Goal: Task Accomplishment & Management: Use online tool/utility

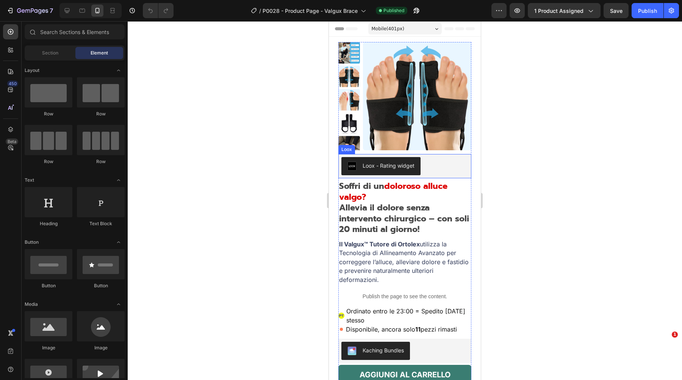
click at [393, 202] on strong "Allevia il dolore senza intervento chirurgico – con soli 20 minuti al giorno!" at bounding box center [404, 219] width 130 height 34
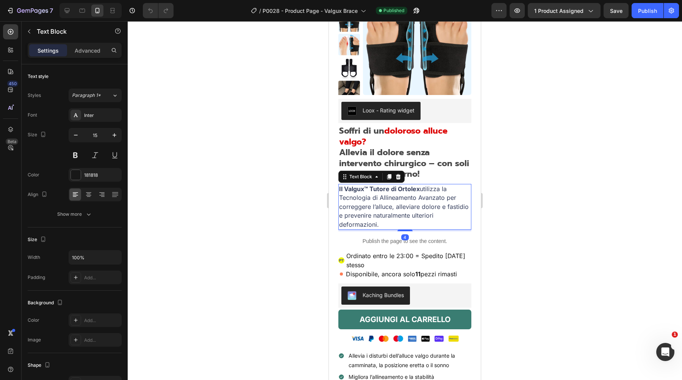
click at [382, 202] on p "Il Valgux™ Tutore di Ortolex utilizza la Tecnologia di Allineamento Avanzato pe…" at bounding box center [404, 207] width 131 height 45
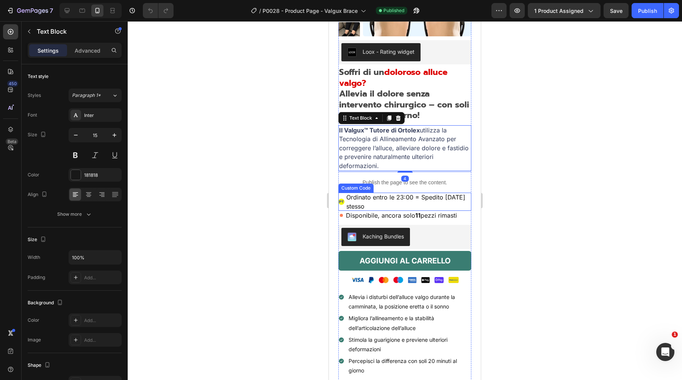
click at [388, 197] on span "Ordinato entro le 23:00 = Spedito [DATE] stesso" at bounding box center [408, 202] width 125 height 18
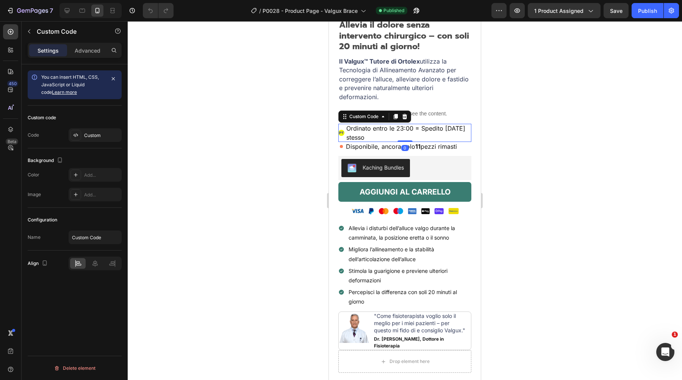
scroll to position [210, 0]
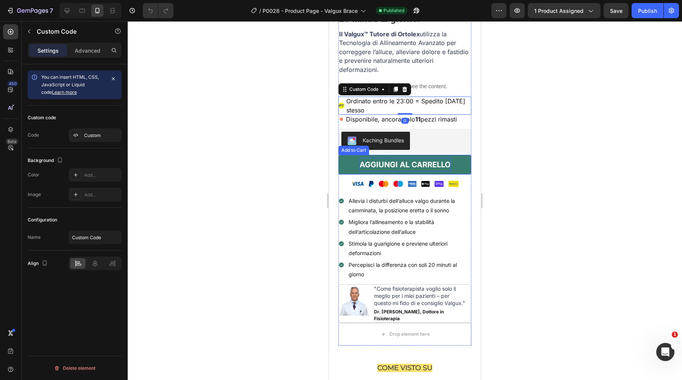
click at [400, 168] on strong "AGGIUNGI AL CARRELLO" at bounding box center [405, 165] width 91 height 14
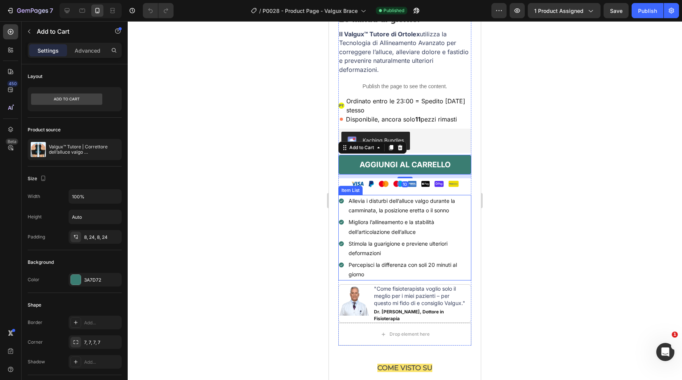
click at [389, 202] on span "Allevia i disturbi dell’alluce valgo durante la camminata, la posizione eretta …" at bounding box center [402, 206] width 106 height 16
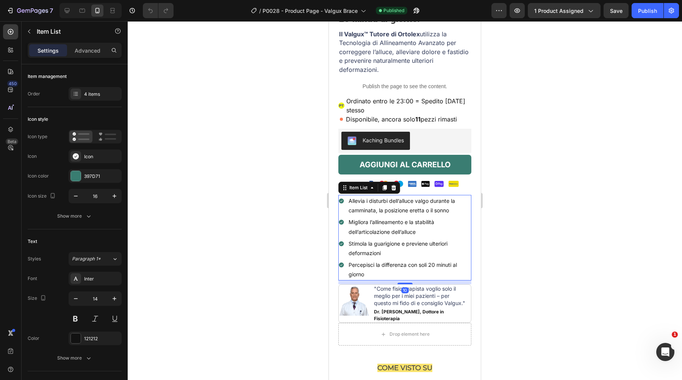
click at [340, 214] on div "Allevia i disturbi dell’alluce valgo durante la camminata, la posizione eretta …" at bounding box center [404, 205] width 133 height 21
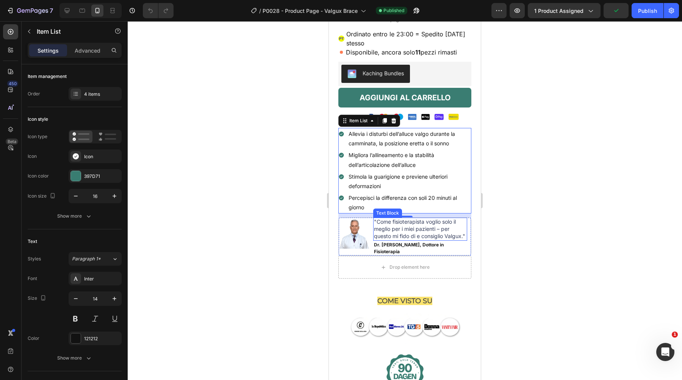
click at [378, 228] on span ""Come fisioterapista voglio solo il meglio per i miei pazienti – per questo mi …" at bounding box center [419, 229] width 91 height 21
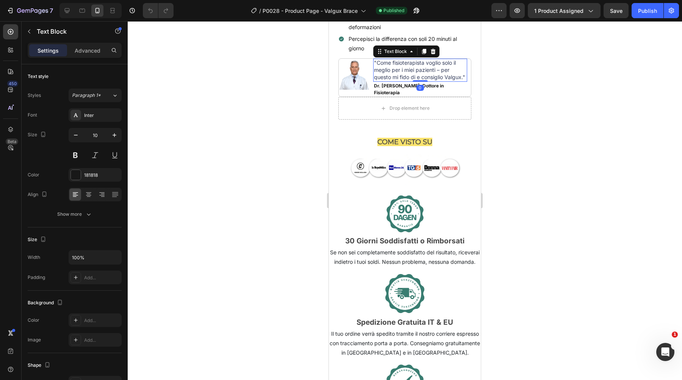
scroll to position [450, 0]
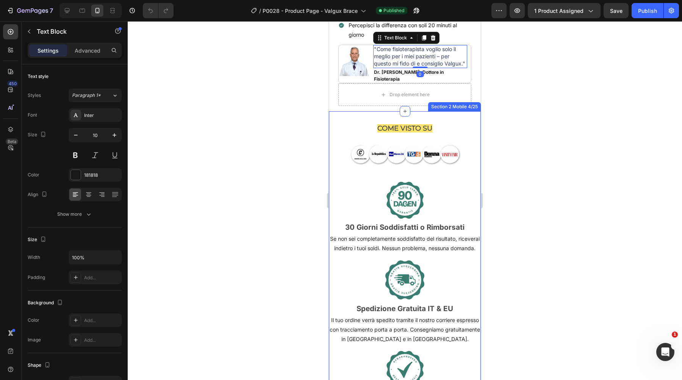
click at [396, 120] on div "COME VISTO SU Heading Image Image 30 Giorni Soddisfatti o Rimborsati Heading Se…" at bounding box center [405, 273] width 152 height 324
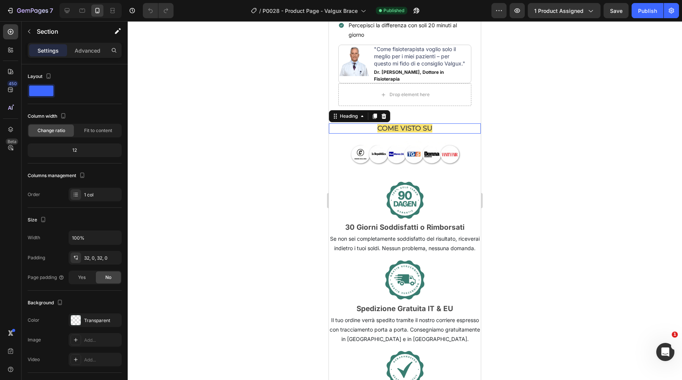
click at [396, 124] on span "COME VISTO SU" at bounding box center [404, 128] width 55 height 8
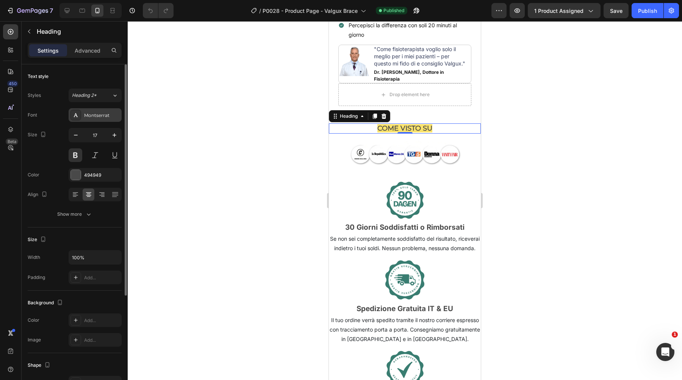
click at [99, 116] on div "Montserrat" at bounding box center [102, 115] width 36 height 7
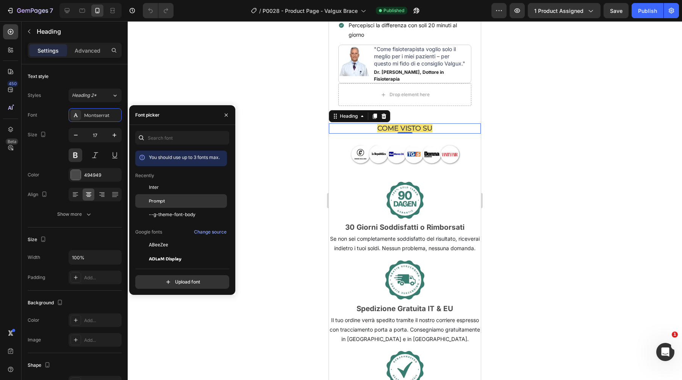
click at [161, 200] on span "Prompt" at bounding box center [157, 201] width 16 height 7
click at [181, 186] on div "Inter" at bounding box center [187, 187] width 77 height 7
click at [178, 200] on div "Prompt" at bounding box center [187, 201] width 77 height 7
click at [288, 141] on div at bounding box center [405, 200] width 554 height 359
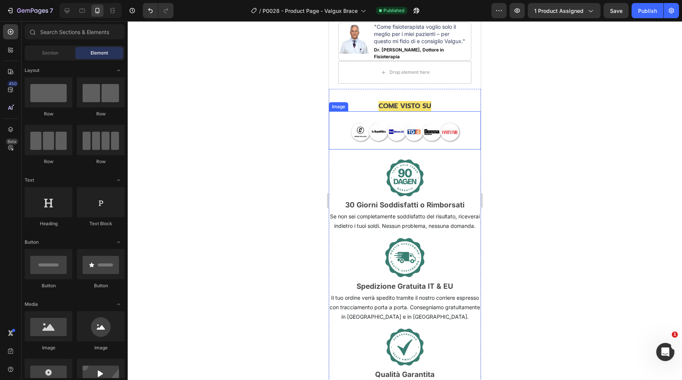
scroll to position [489, 0]
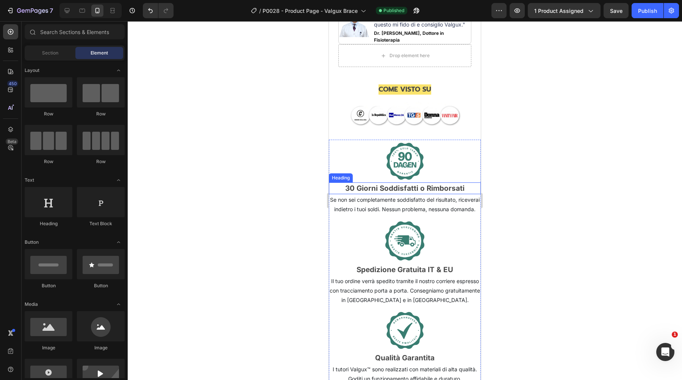
click at [377, 190] on strong "30 Giorni Soddisfatti o Rimborsati" at bounding box center [404, 188] width 119 height 9
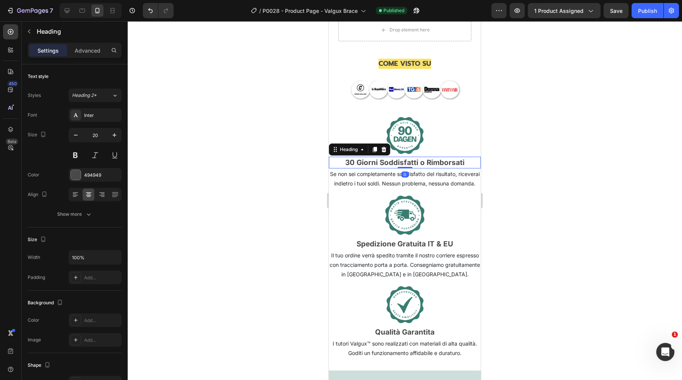
scroll to position [524, 0]
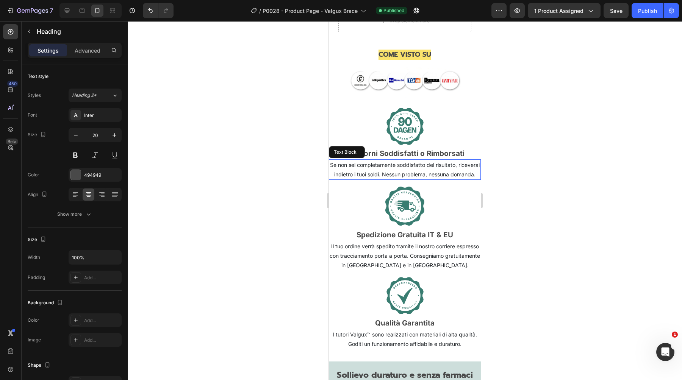
click at [403, 167] on p "Se non sei completamente soddisfatto del risultato, riceverai indietro i tuoi s…" at bounding box center [405, 169] width 150 height 19
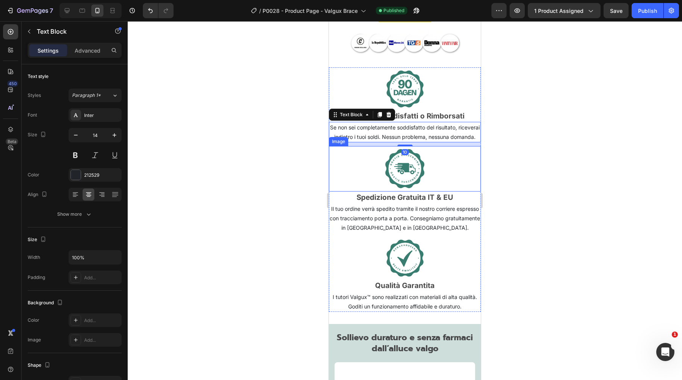
scroll to position [590, 0]
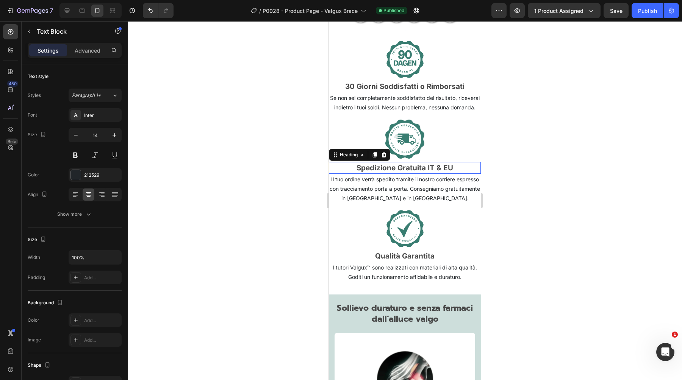
click at [396, 172] on strong "Spedizione Gratuita IT & EU" at bounding box center [405, 168] width 97 height 9
click at [391, 195] on p "Il tuo ordine verrà spedito tramite il nostro corriere espresso con tracciament…" at bounding box center [405, 189] width 150 height 29
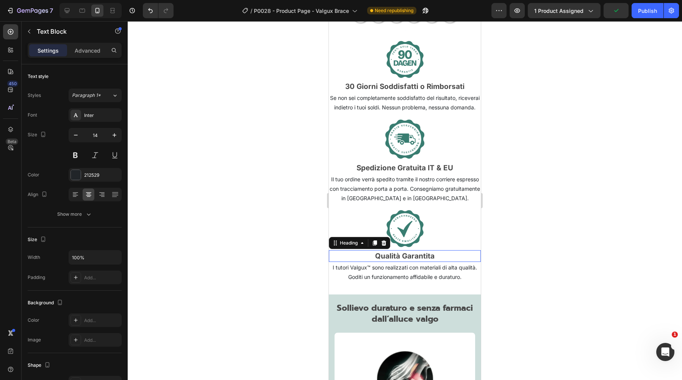
click at [383, 261] on strong "Qualità Garantita" at bounding box center [404, 256] width 59 height 9
click at [380, 275] on p "I tutori Valgux™ sono realizzati con materiali di alta qualità. Goditi un funzi…" at bounding box center [405, 272] width 150 height 19
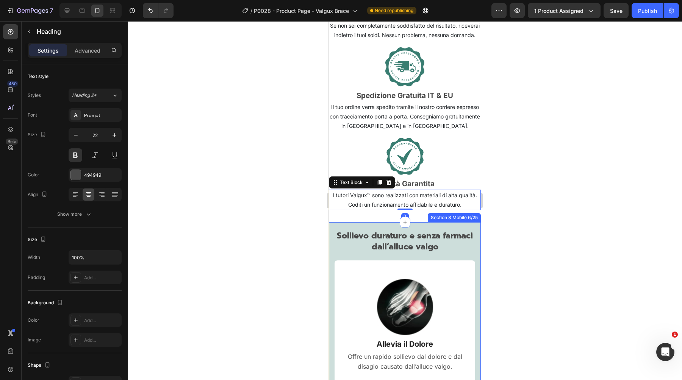
click at [395, 250] on span "Sollievo duraturo e senza farmaci dall’alluce valgo" at bounding box center [405, 241] width 136 height 23
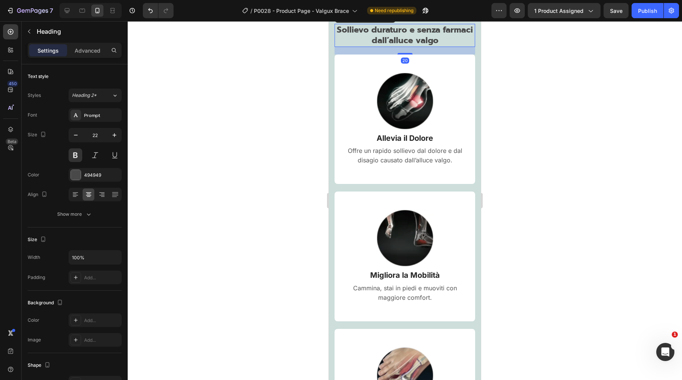
scroll to position [878, 0]
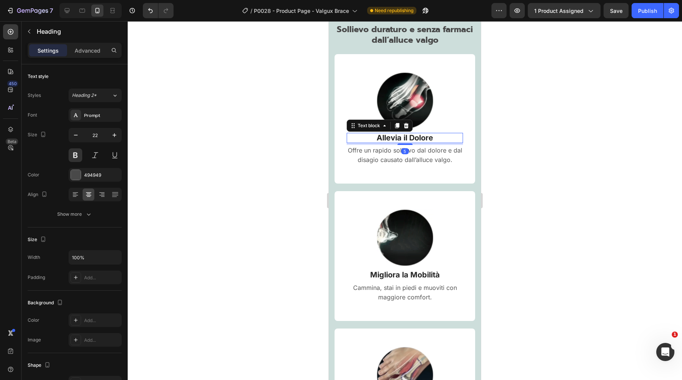
click at [397, 137] on span "Allevia il Dolore" at bounding box center [405, 137] width 56 height 9
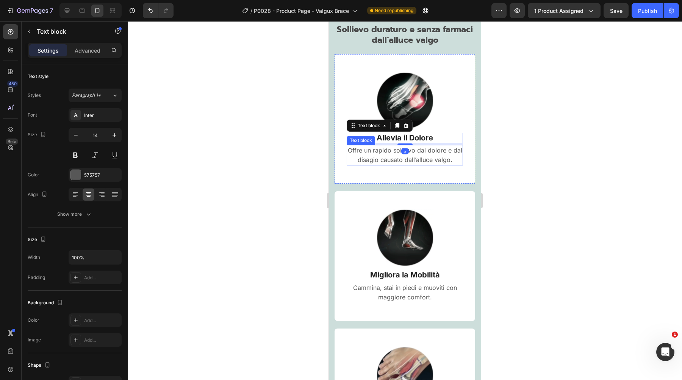
click at [394, 156] on p "Offre un rapido sollievo dal dolore e dal disagio causato dall’alluce valgo." at bounding box center [404, 155] width 115 height 19
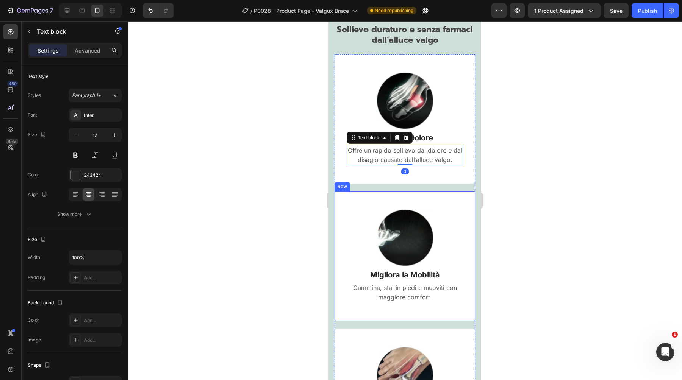
click at [399, 273] on span "Migliora la Mobilità" at bounding box center [405, 275] width 70 height 9
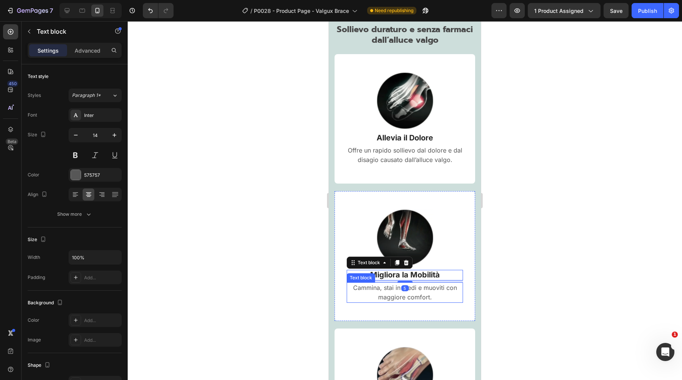
click at [394, 293] on p "Cammina, stai in piedi e muoviti con maggiore comfort." at bounding box center [404, 292] width 115 height 19
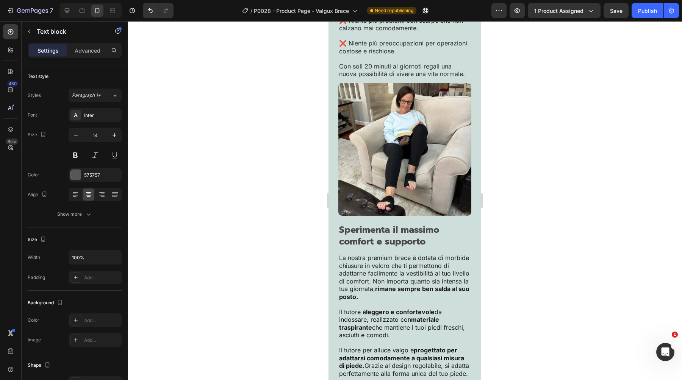
scroll to position [2230, 0]
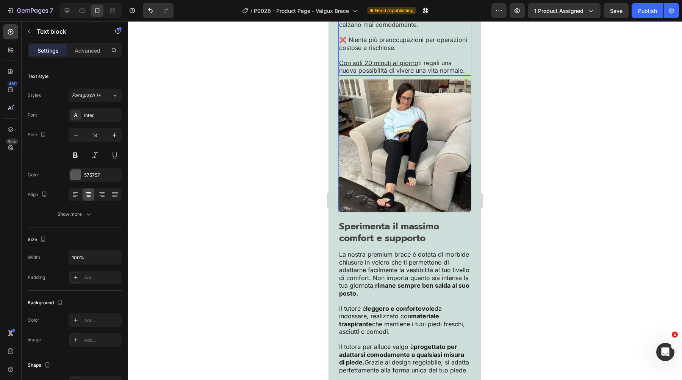
click at [396, 67] on u "Con soli 20 minuti al giorno" at bounding box center [378, 63] width 79 height 8
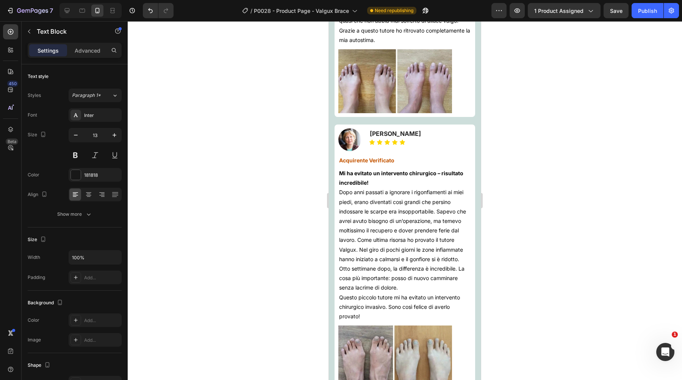
scroll to position [4171, 0]
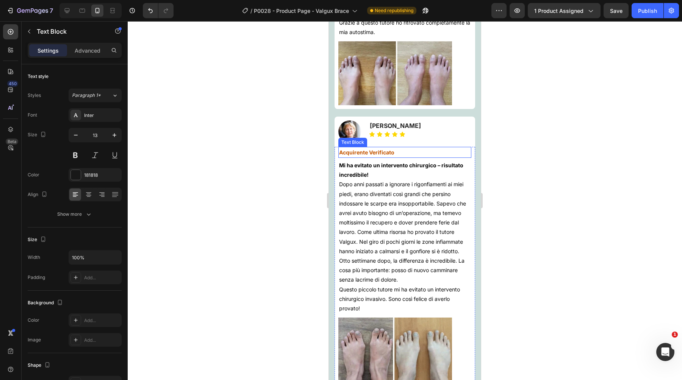
click at [372, 154] on strong "Acquirente Verificato" at bounding box center [366, 152] width 55 height 6
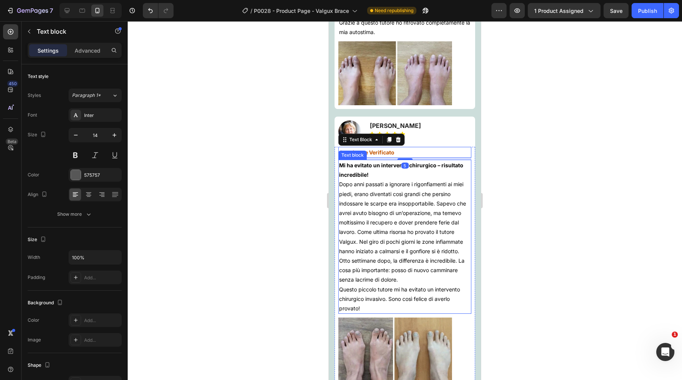
click at [391, 205] on span "Dopo anni passati a ignorare i rigonfiamenti ai miei piedi, erano diventati cos…" at bounding box center [402, 217] width 127 height 73
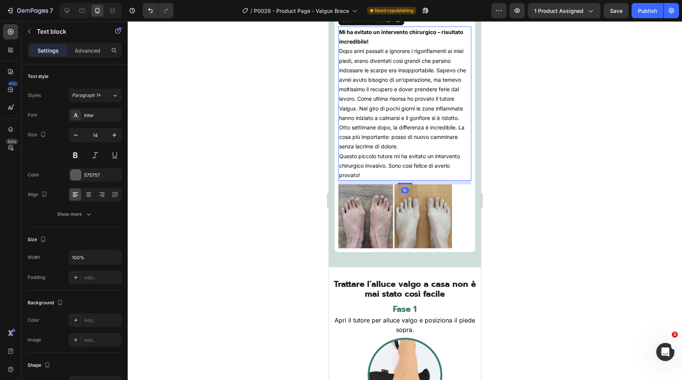
scroll to position [4324, 0]
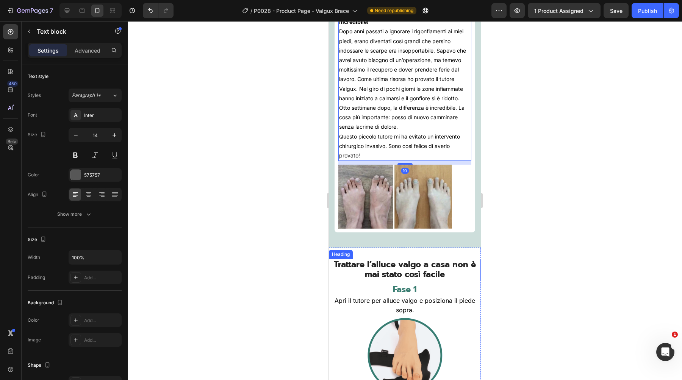
click at [395, 266] on span "Trattare l’alluce valgo a casa non è mai stato così facile" at bounding box center [405, 269] width 142 height 22
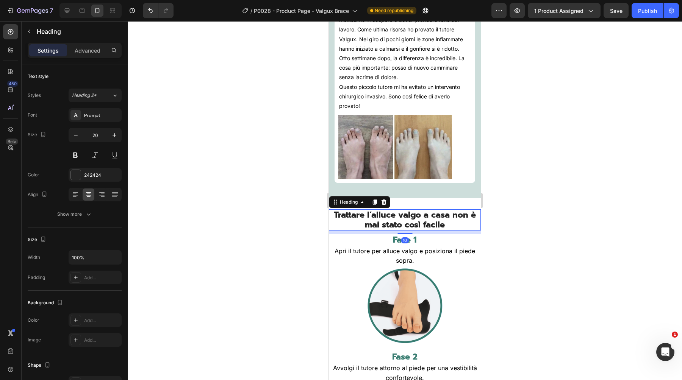
scroll to position [4450, 0]
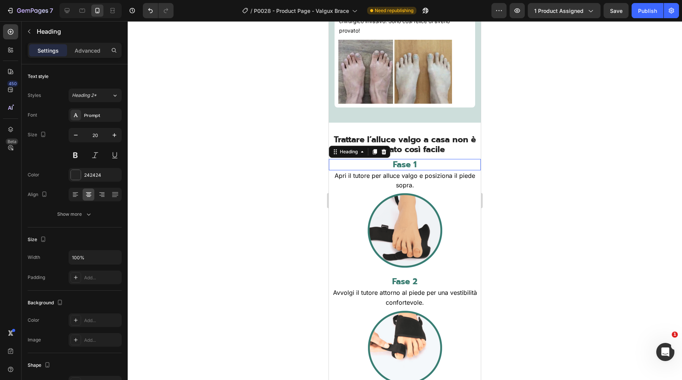
click at [396, 166] on strong "Fase 1" at bounding box center [405, 164] width 24 height 13
click at [394, 183] on p "Apri il tutore per alluce valgo e posiziona il piede sopra." at bounding box center [405, 180] width 150 height 19
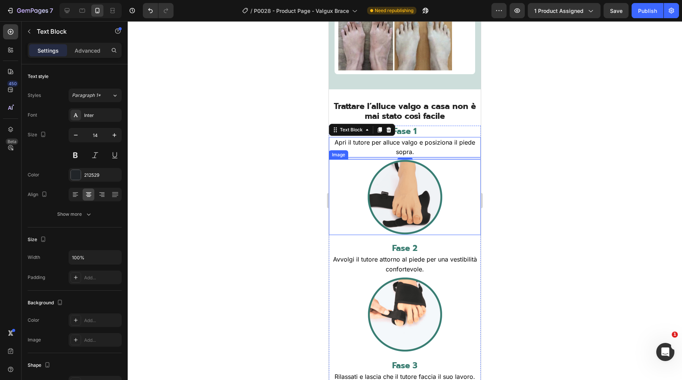
scroll to position [4499, 0]
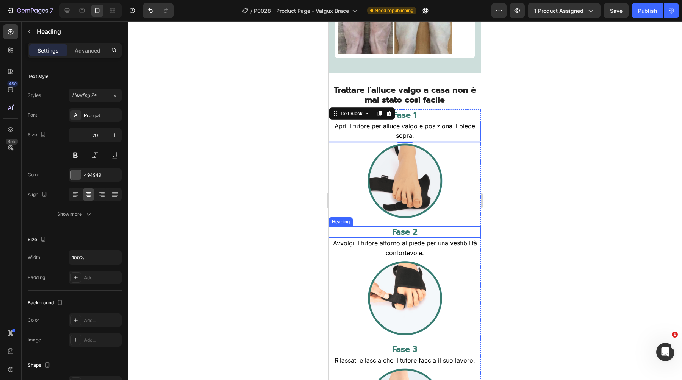
click at [408, 236] on strong "Fase 2" at bounding box center [404, 232] width 25 height 13
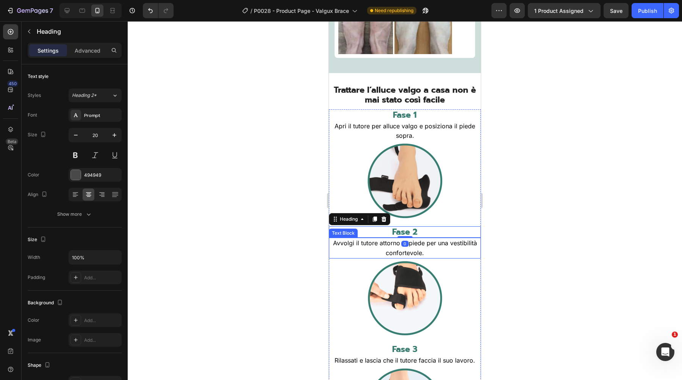
click at [404, 256] on span "Avvolgi il tutore attorno al piede per una vestibilità confortevole." at bounding box center [405, 247] width 144 height 17
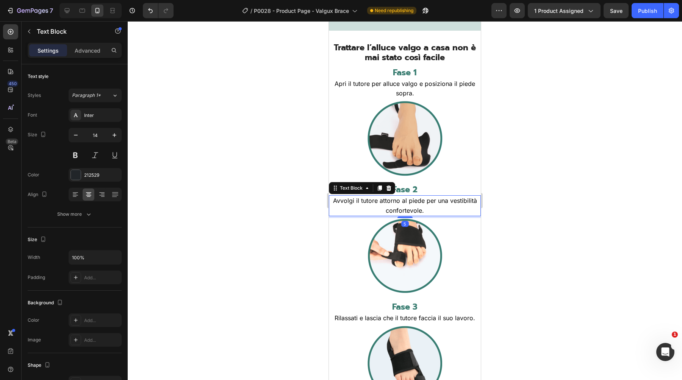
scroll to position [4591, 0]
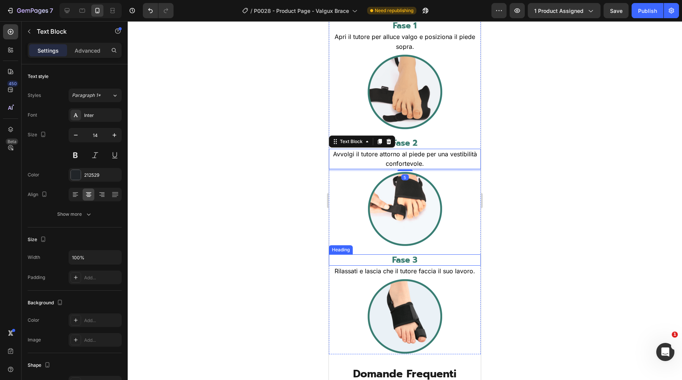
click at [403, 265] on strong "Fase 3" at bounding box center [404, 260] width 25 height 13
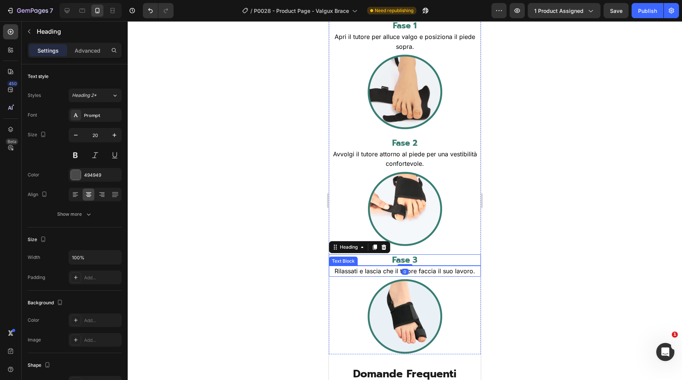
click at [388, 274] on span "Rilassati e lascia che il tutore faccia il suo lavoro." at bounding box center [405, 271] width 141 height 8
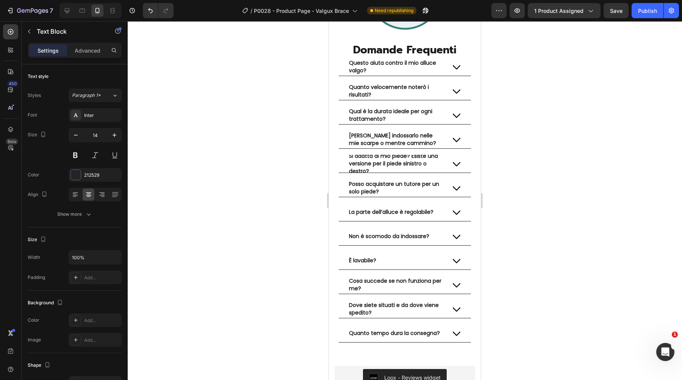
scroll to position [4916, 0]
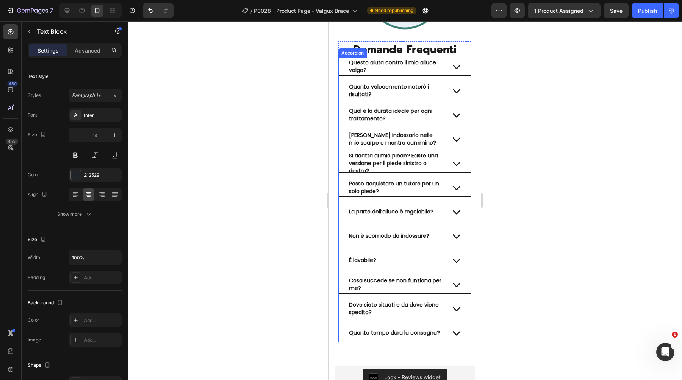
click at [340, 62] on div "Questo aiuta contro il mio alluce valgo?" at bounding box center [405, 67] width 132 height 18
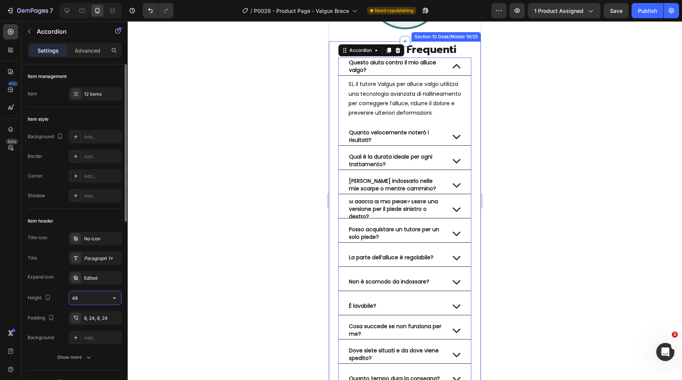
click at [80, 297] on input "48" at bounding box center [95, 298] width 52 height 14
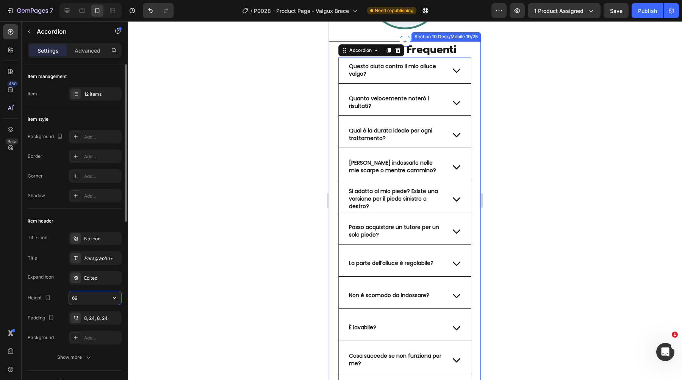
type input "70"
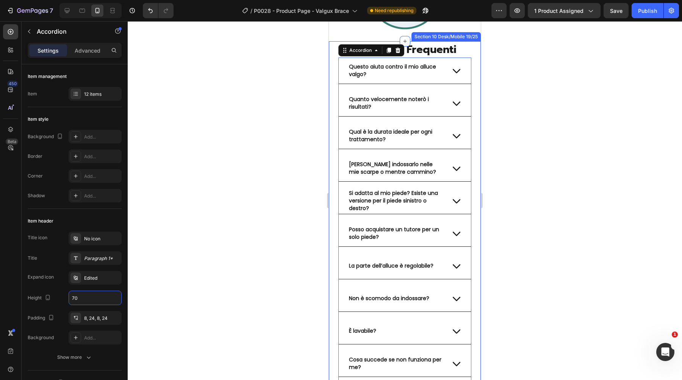
click at [219, 199] on div at bounding box center [405, 200] width 554 height 359
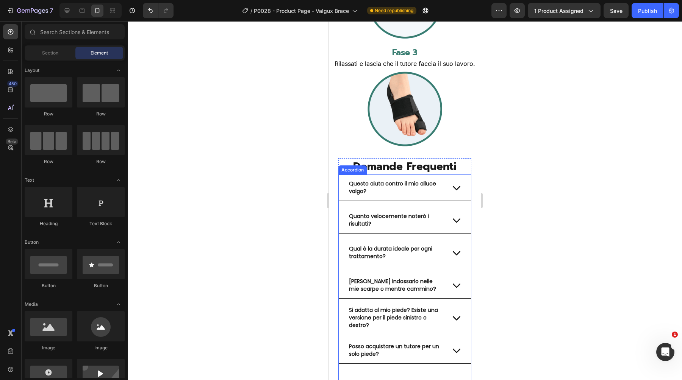
scroll to position [4778, 0]
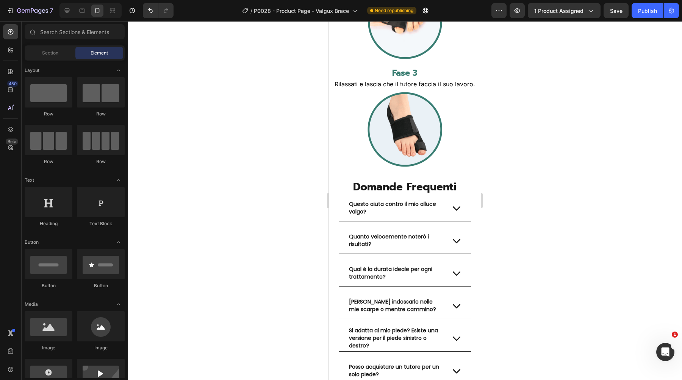
click at [591, 84] on div at bounding box center [405, 200] width 554 height 359
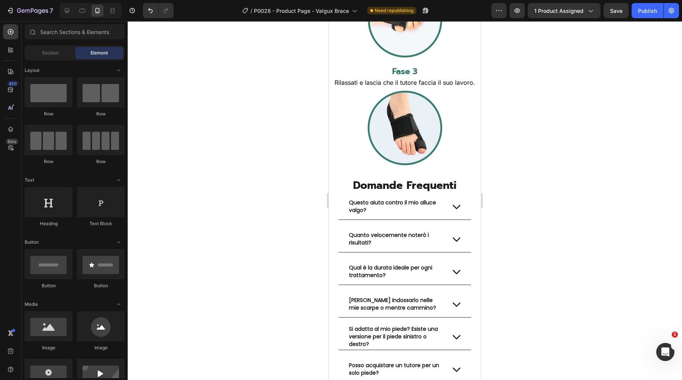
scroll to position [4780, 0]
click at [382, 85] on span "Rilassati e lascia che il tutore faccia il suo lavoro." at bounding box center [405, 82] width 141 height 8
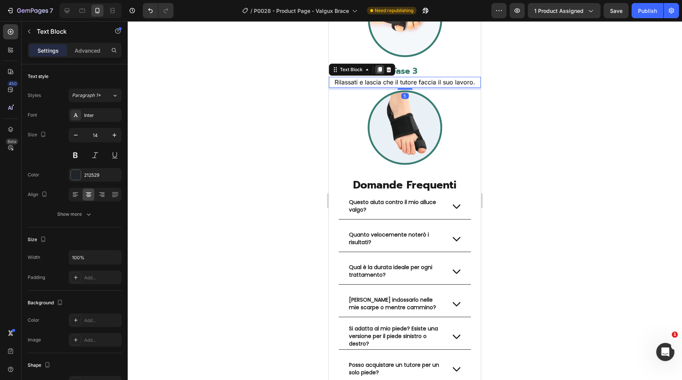
click at [379, 73] on icon at bounding box center [380, 70] width 6 height 6
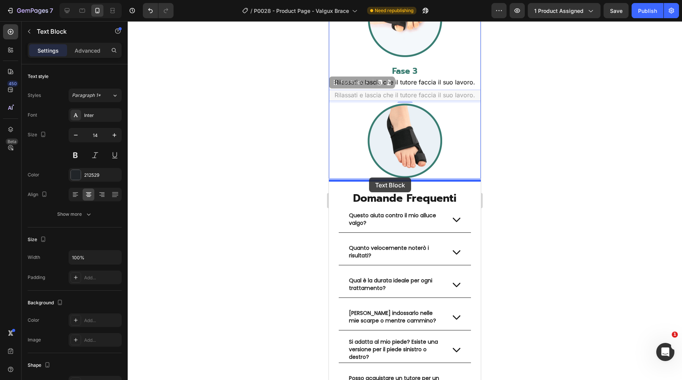
drag, startPoint x: 352, startPoint y: 86, endPoint x: 369, endPoint y: 178, distance: 93.6
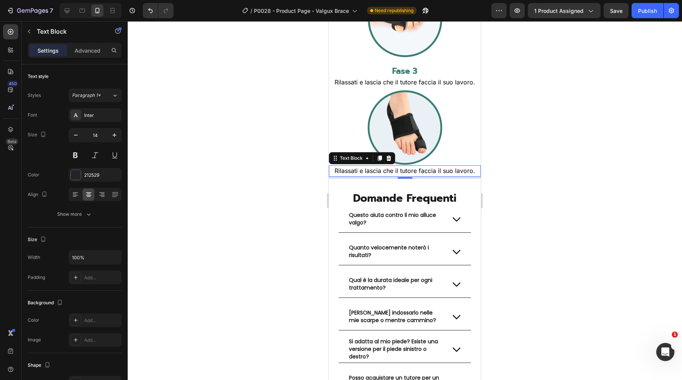
click at [396, 174] on span "Rilassati e lascia che il tutore faccia il suo lavoro." at bounding box center [405, 171] width 141 height 8
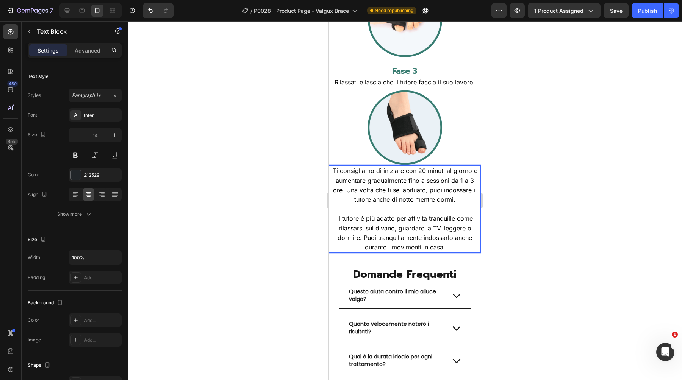
click at [398, 225] on span "Il tutore è più adatto per attività tranquille come rilassarsi sul divano, guar…" at bounding box center [405, 233] width 136 height 36
click at [514, 197] on div at bounding box center [405, 200] width 554 height 359
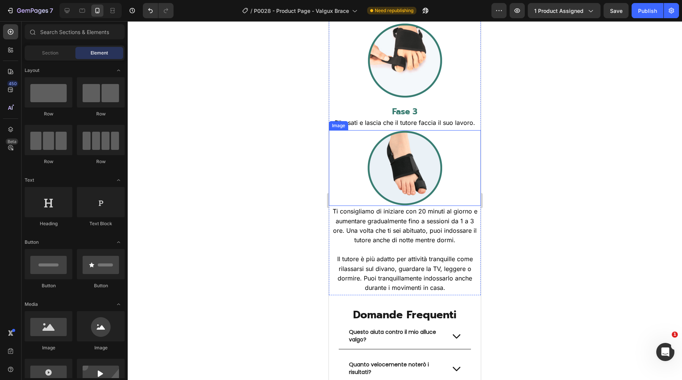
scroll to position [4736, 0]
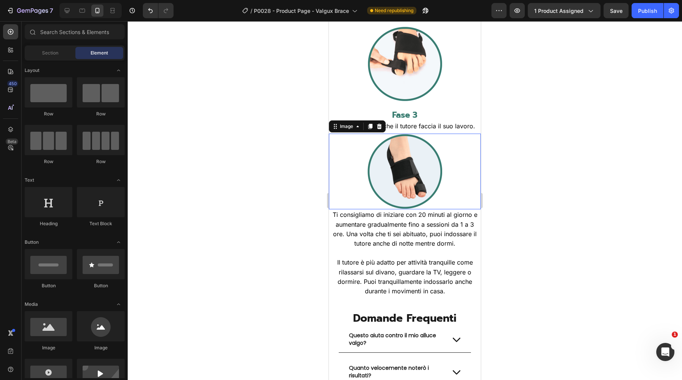
click at [398, 167] on img at bounding box center [405, 172] width 76 height 76
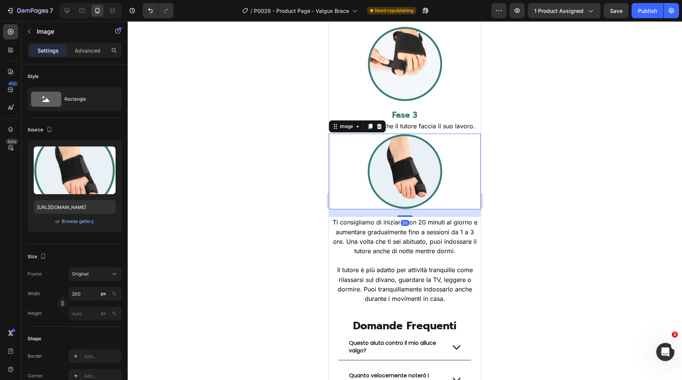
drag, startPoint x: 402, startPoint y: 210, endPoint x: 404, endPoint y: 215, distance: 5.3
click at [404, 216] on div at bounding box center [404, 217] width 15 height 2
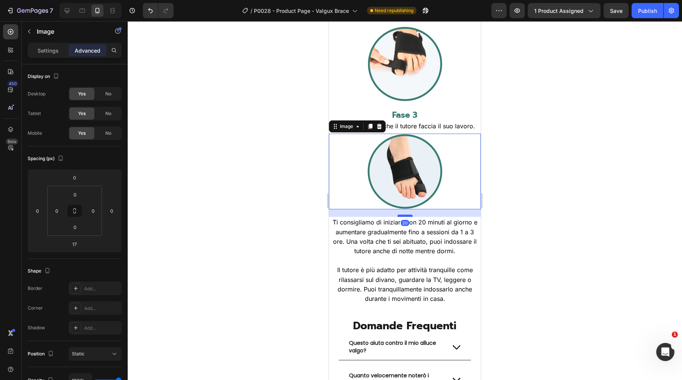
click at [405, 217] on div at bounding box center [404, 216] width 15 height 2
type input "20"
click at [284, 222] on div at bounding box center [405, 200] width 554 height 359
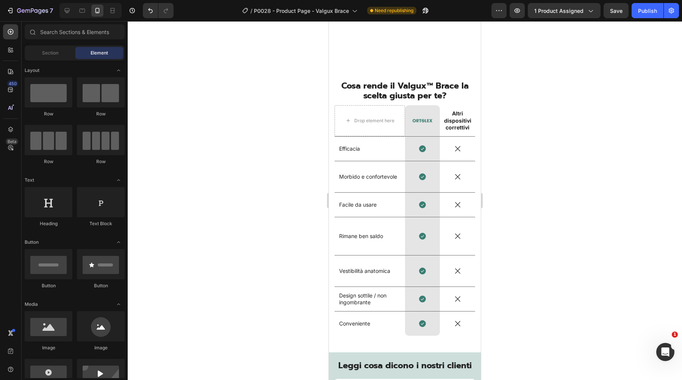
scroll to position [3303, 0]
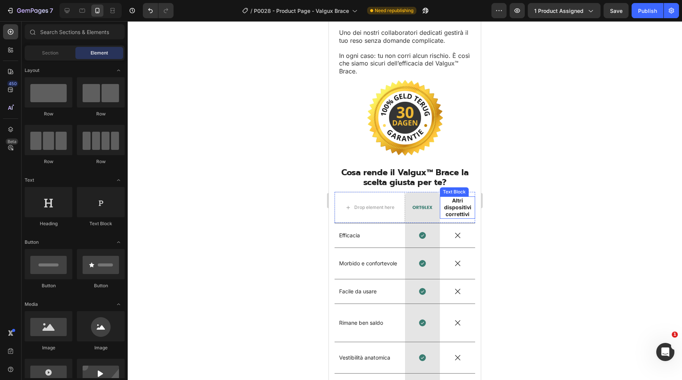
click at [453, 197] on strong "Altri dispositivi correttivi" at bounding box center [457, 207] width 27 height 20
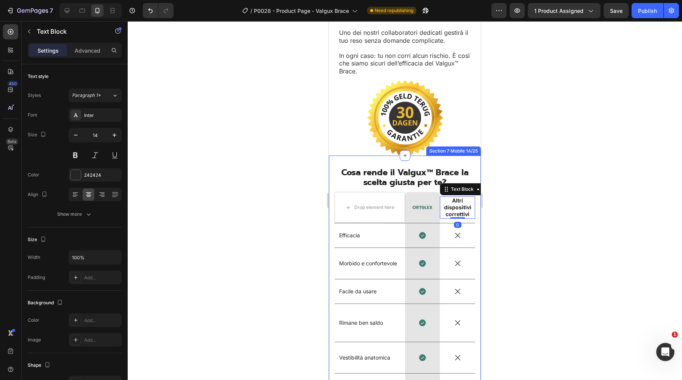
click at [519, 137] on div at bounding box center [405, 200] width 554 height 359
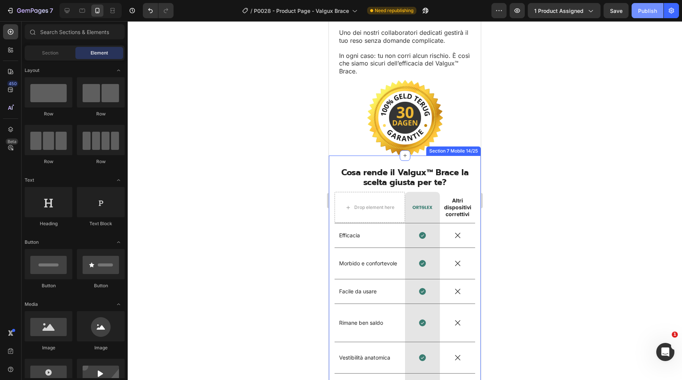
click at [646, 8] on div "Publish" at bounding box center [647, 11] width 19 height 8
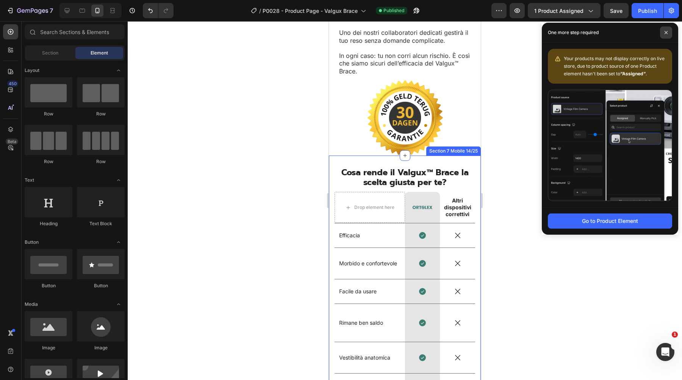
click at [665, 31] on icon at bounding box center [666, 33] width 4 height 4
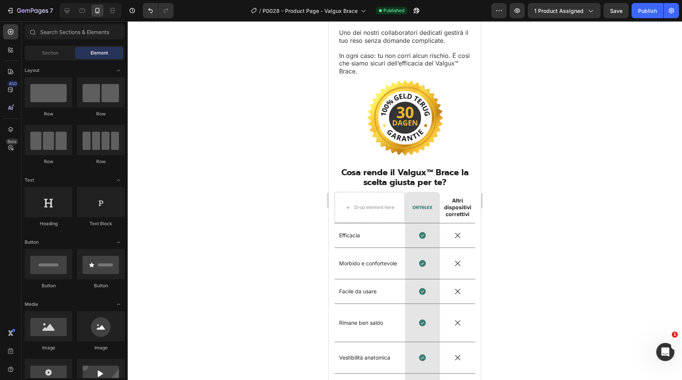
click at [256, 159] on div at bounding box center [405, 200] width 554 height 359
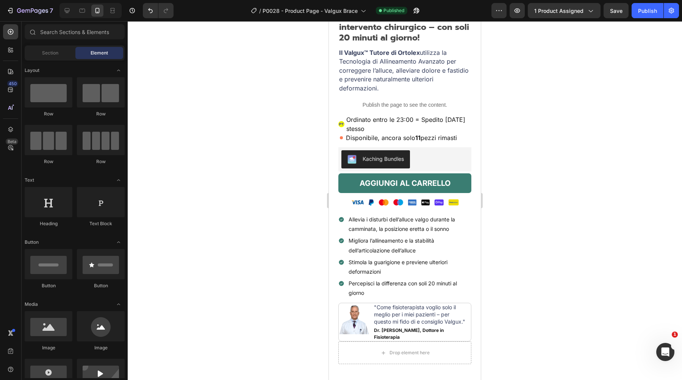
scroll to position [0, 0]
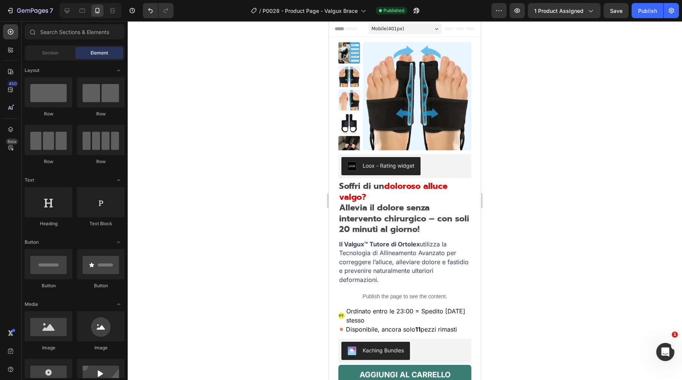
click at [249, 157] on div at bounding box center [405, 200] width 554 height 359
click at [68, 8] on icon at bounding box center [67, 10] width 5 height 5
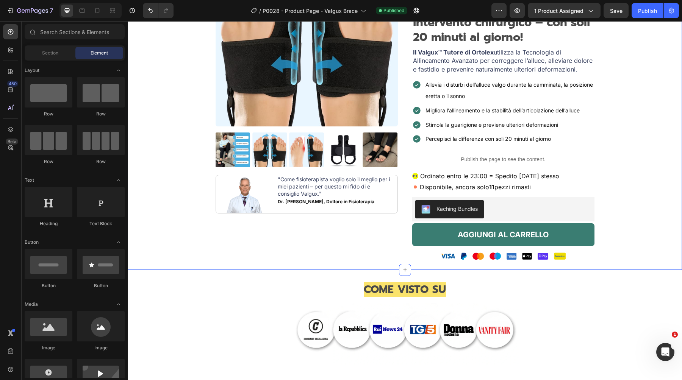
scroll to position [133, 0]
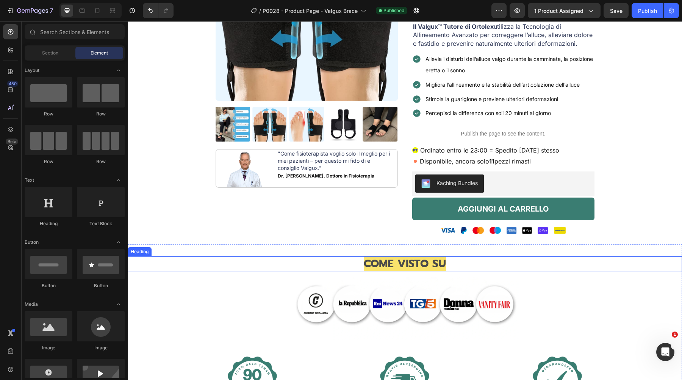
click at [377, 270] on span "COME VISTO SU" at bounding box center [405, 264] width 82 height 16
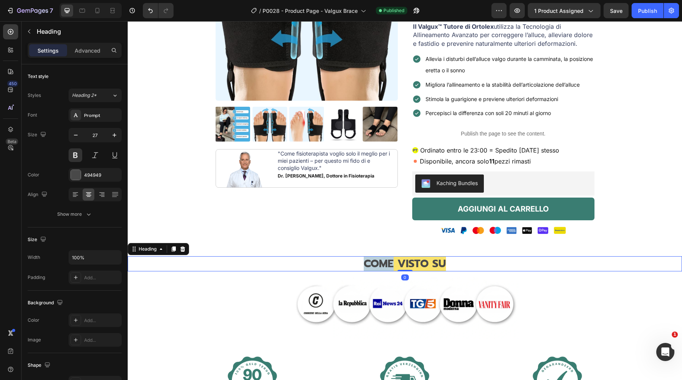
click at [381, 267] on span "COME VISTO SU" at bounding box center [405, 264] width 82 height 16
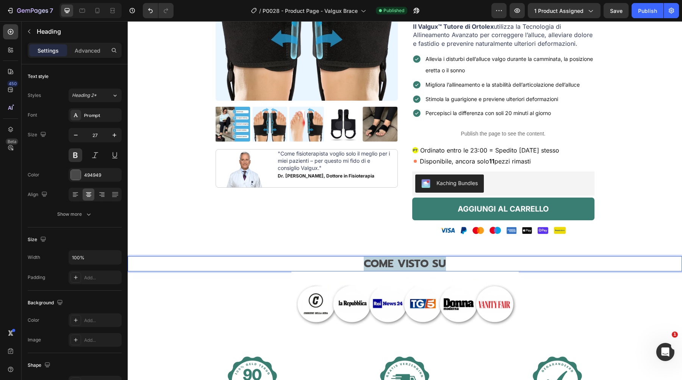
click at [381, 267] on span "COME VISTO SU" at bounding box center [405, 264] width 82 height 16
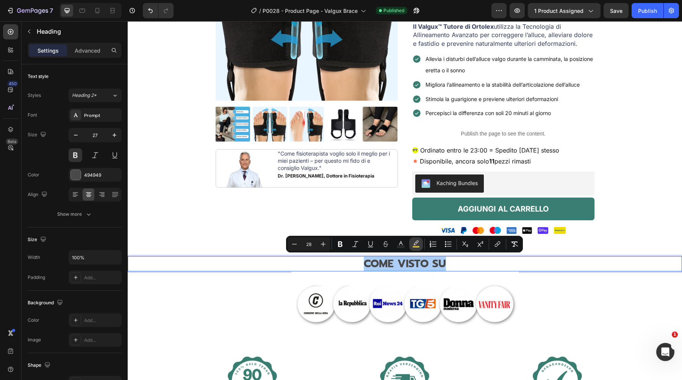
click at [411, 247] on button "color" at bounding box center [416, 245] width 14 height 14
type input "F9DB40"
type input "77"
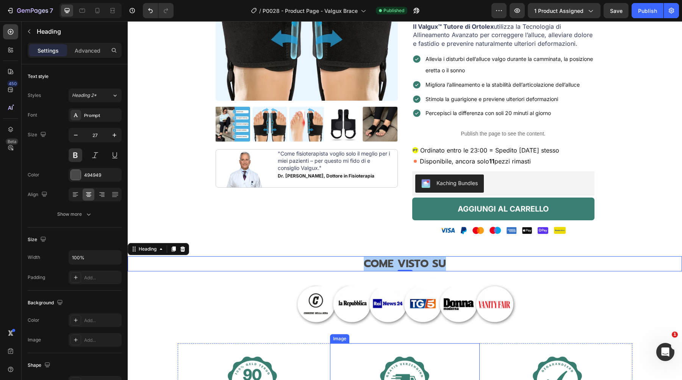
drag, startPoint x: 564, startPoint y: 392, endPoint x: 447, endPoint y: 371, distance: 119.0
click at [419, 266] on span "COME VISTO SU" at bounding box center [405, 264] width 82 height 16
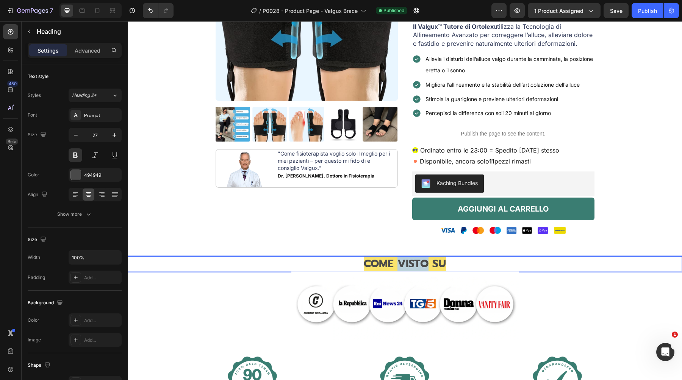
click at [419, 266] on span "COME VISTO SU" at bounding box center [405, 264] width 82 height 16
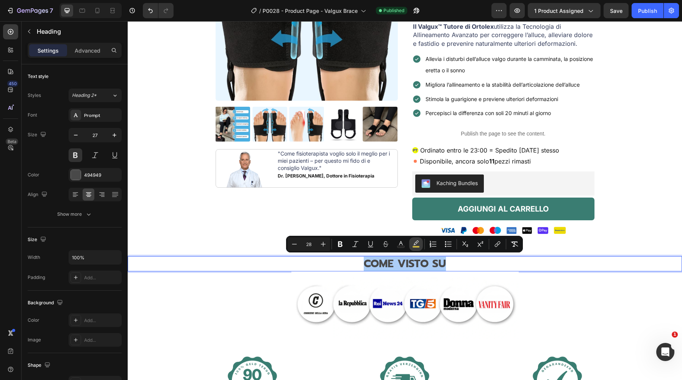
click at [412, 243] on button "color" at bounding box center [416, 245] width 14 height 14
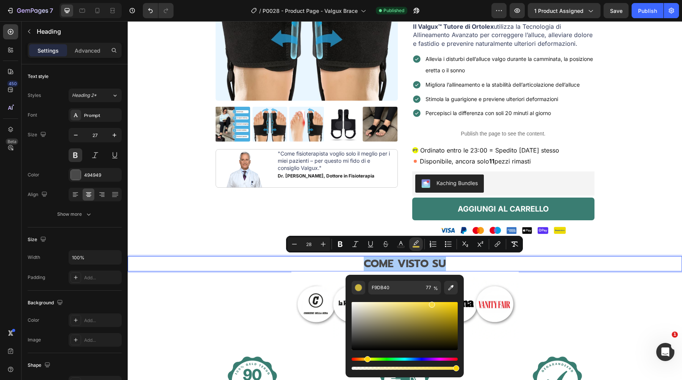
drag, startPoint x: 564, startPoint y: 391, endPoint x: 468, endPoint y: 366, distance: 98.7
type input "100"
click at [585, 299] on div at bounding box center [405, 306] width 554 height 68
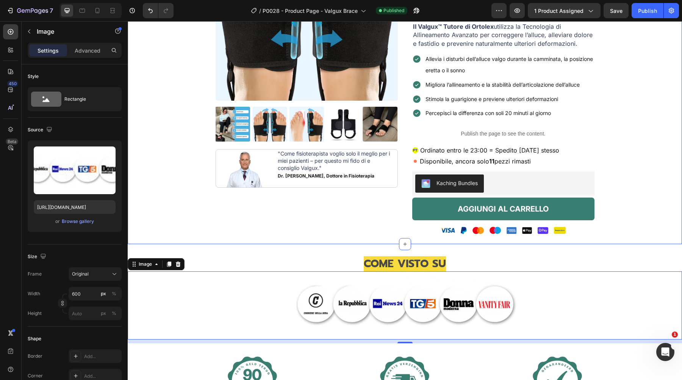
click at [639, 134] on div "Product Images Image "Come fisioterapista voglio solo il meglio per i miei pazi…" at bounding box center [404, 82] width 543 height 326
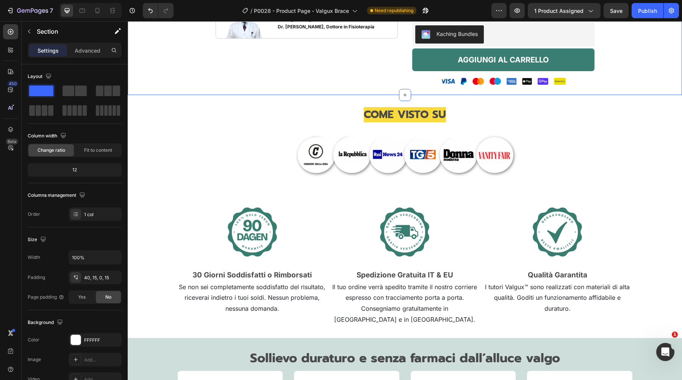
scroll to position [277, 0]
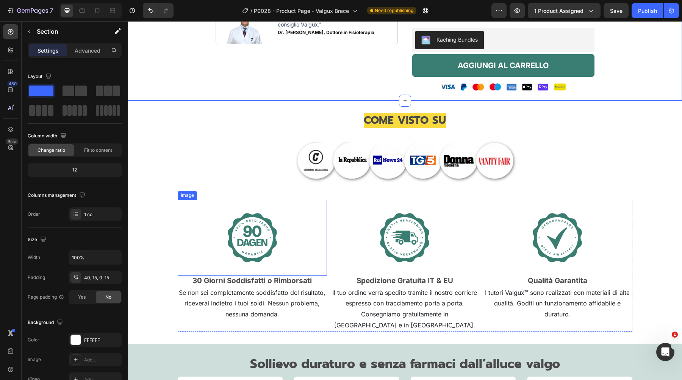
click at [245, 235] on img at bounding box center [252, 238] width 76 height 76
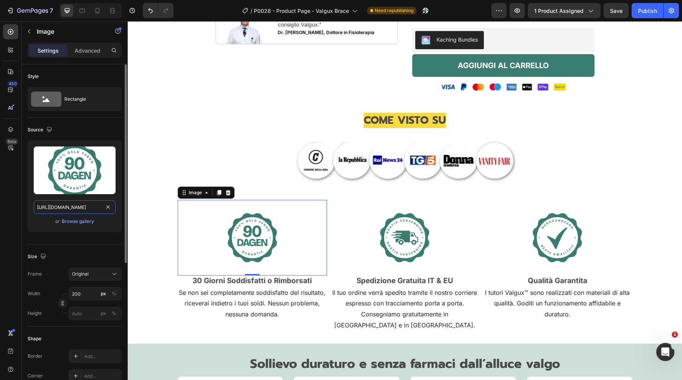
click at [73, 207] on input "https://cdn.shopify.com/s/files/1/0895/8843/3239/files/gempages_581627102344774…" at bounding box center [75, 207] width 82 height 14
click at [76, 207] on input "https://cdn.shopify.com/s/files/1/0895/8843/3239/files/gempages_581627102344774…" at bounding box center [75, 207] width 82 height 14
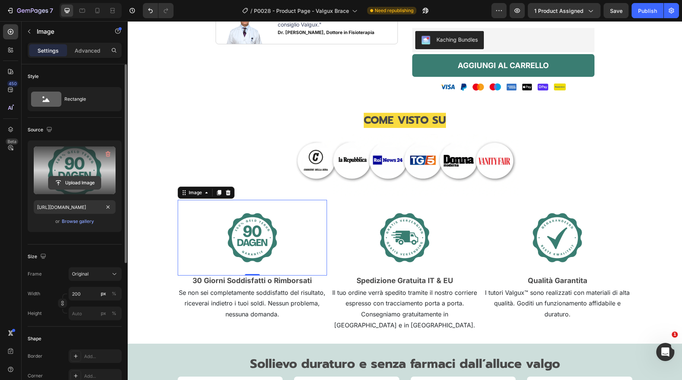
click at [75, 180] on input "file" at bounding box center [74, 183] width 52 height 13
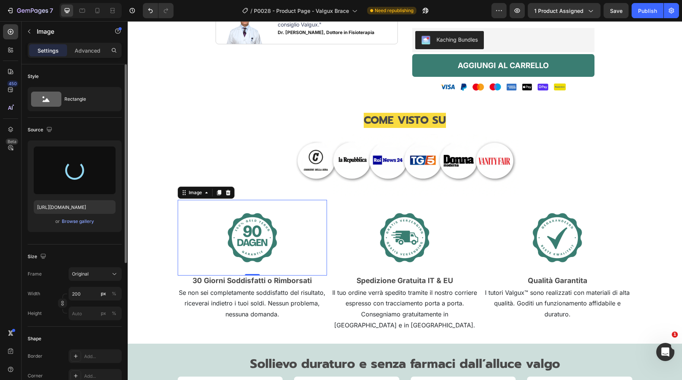
type input "https://cdn.shopify.com/s/files/1/0895/8843/3239/files/gempages_581627102344774…"
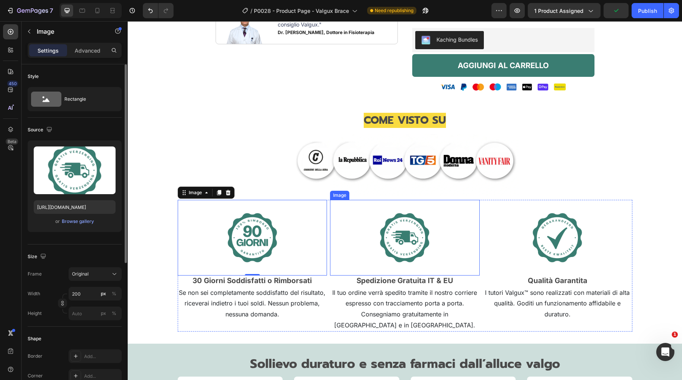
click at [399, 235] on img at bounding box center [405, 238] width 76 height 76
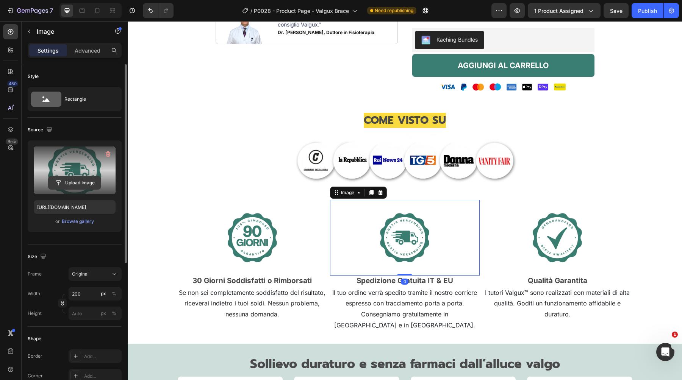
click at [61, 184] on input "file" at bounding box center [74, 183] width 52 height 13
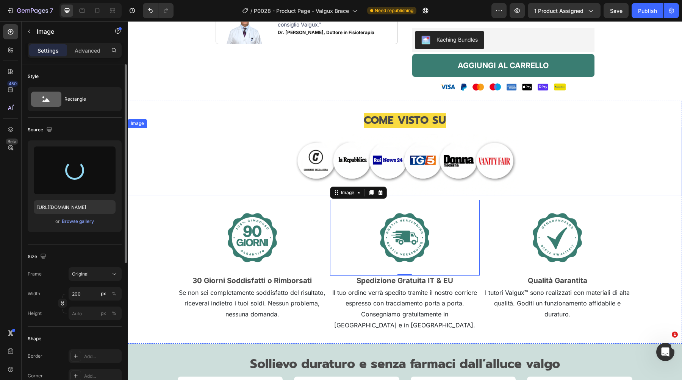
type input "https://cdn.shopify.com/s/files/1/0895/8843/3239/files/gempages_581627102344774…"
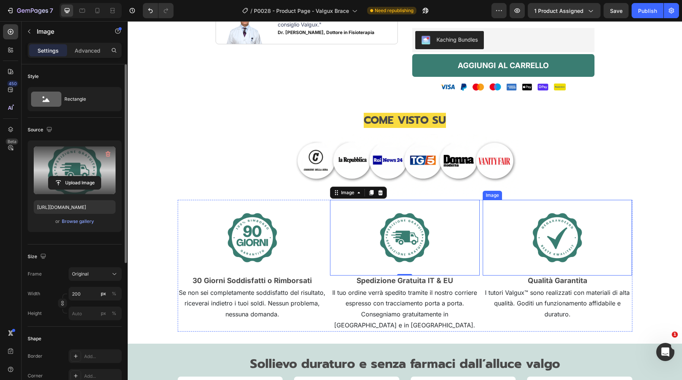
click at [547, 241] on img at bounding box center [557, 238] width 76 height 76
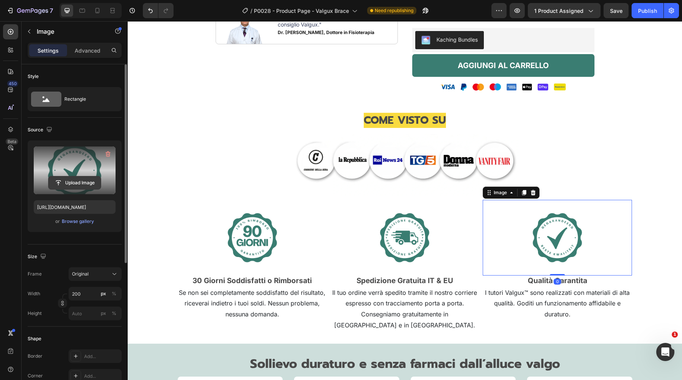
click at [78, 179] on input "file" at bounding box center [74, 183] width 52 height 13
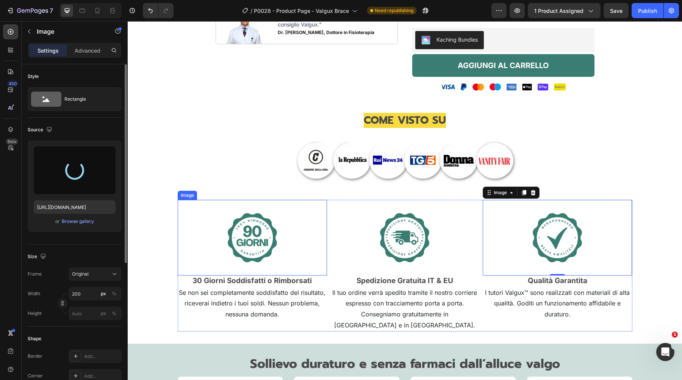
type input "https://cdn.shopify.com/s/files/1/0895/8843/3239/files/gempages_581627102344774…"
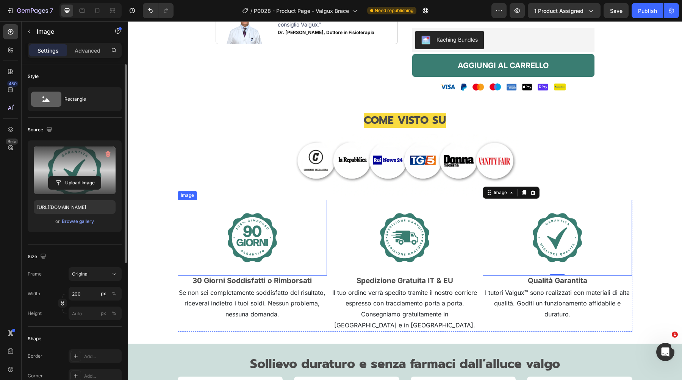
click at [253, 247] on img at bounding box center [252, 238] width 76 height 76
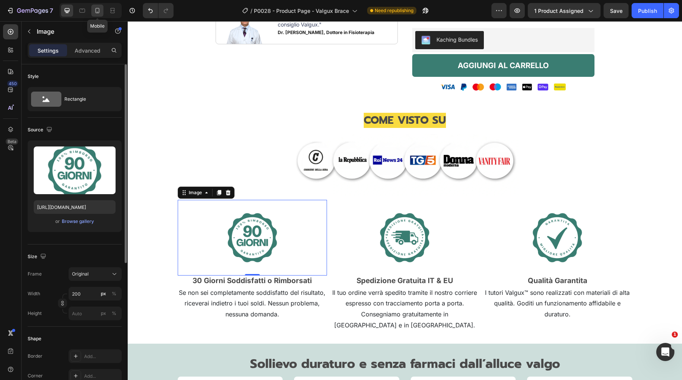
click at [94, 9] on icon at bounding box center [98, 11] width 8 height 8
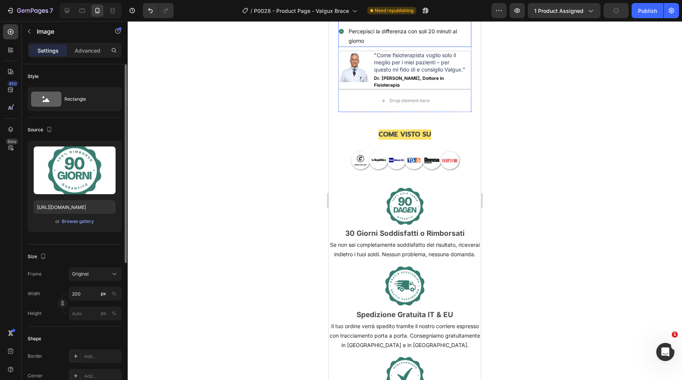
scroll to position [445, 0]
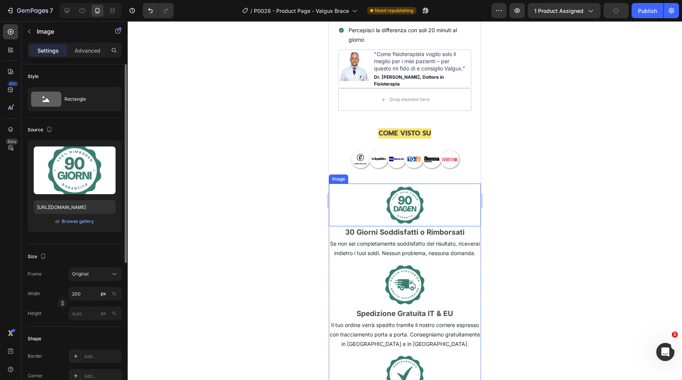
click at [397, 200] on img at bounding box center [405, 205] width 57 height 43
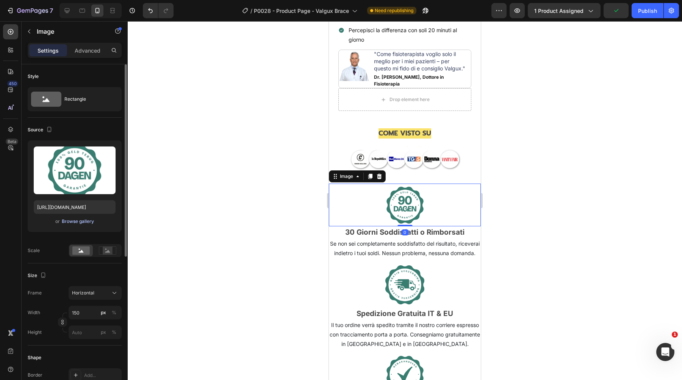
click at [75, 221] on div "Browse gallery" at bounding box center [78, 221] width 32 height 7
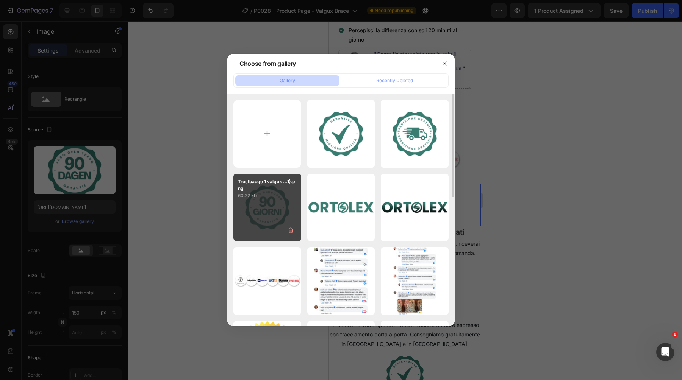
click at [268, 186] on p "Trustbadge 1 valgux ...1).png" at bounding box center [267, 185] width 59 height 14
type input "https://cdn.shopify.com/s/files/1/0895/8843/3239/files/gempages_581627102344774…"
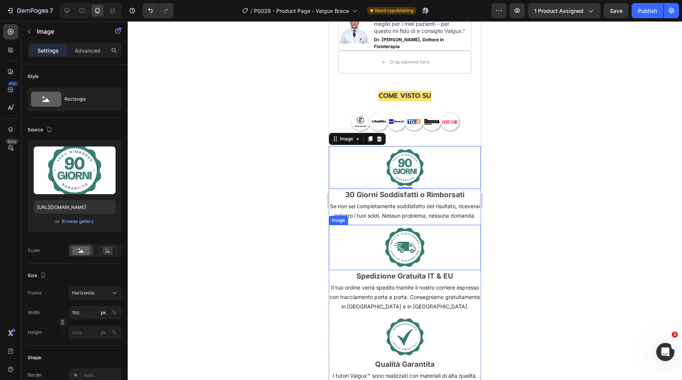
scroll to position [485, 0]
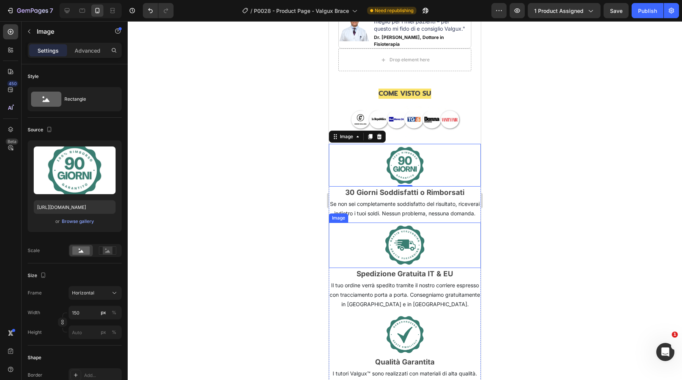
click at [401, 255] on img at bounding box center [405, 245] width 60 height 45
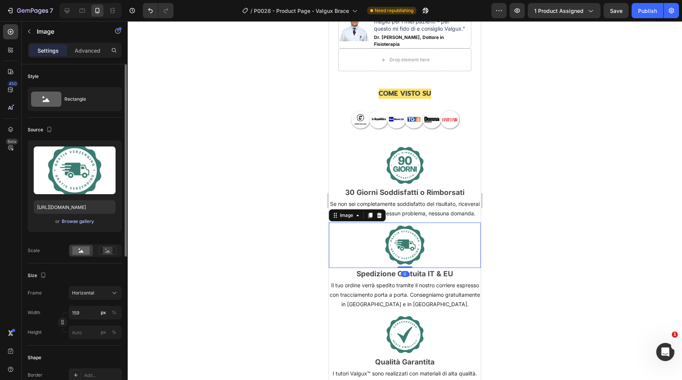
click at [64, 222] on div "Browse gallery" at bounding box center [78, 221] width 32 height 7
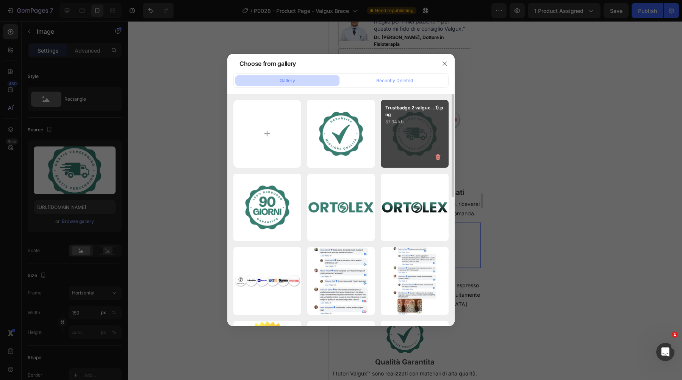
click at [396, 134] on div "Trustbadge 2 valgux ...1).png 57.94 kb" at bounding box center [415, 134] width 68 height 68
type input "https://cdn.shopify.com/s/files/1/0895/8843/3239/files/gempages_581627102344774…"
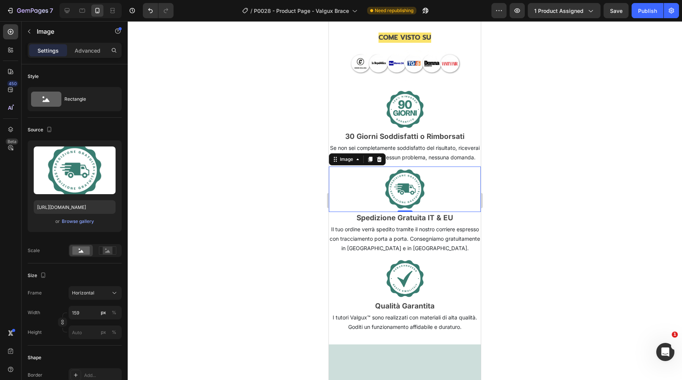
scroll to position [543, 0]
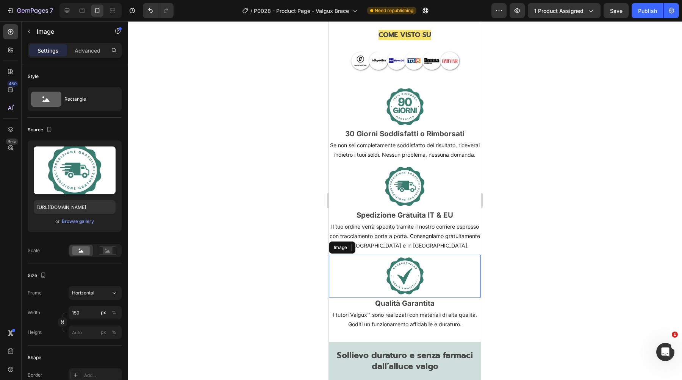
click at [411, 280] on img at bounding box center [405, 276] width 57 height 43
click at [67, 225] on div "or Browse gallery" at bounding box center [75, 221] width 82 height 9
click at [69, 222] on div "Browse gallery" at bounding box center [78, 221] width 32 height 7
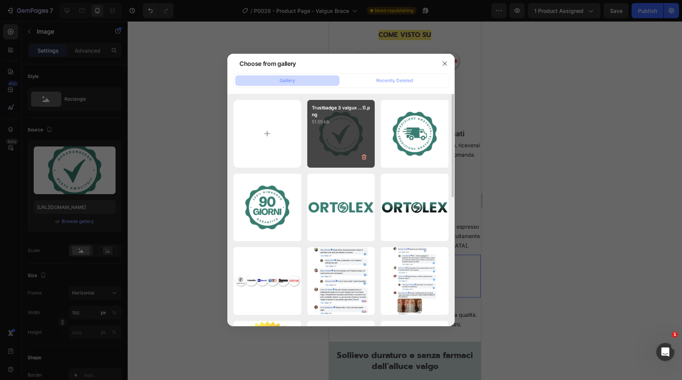
click at [348, 127] on div "Trustbadge 3 valgux ...1).png 51.55 kb" at bounding box center [341, 134] width 68 height 68
type input "https://cdn.shopify.com/s/files/1/0895/8843/3239/files/gempages_581627102344774…"
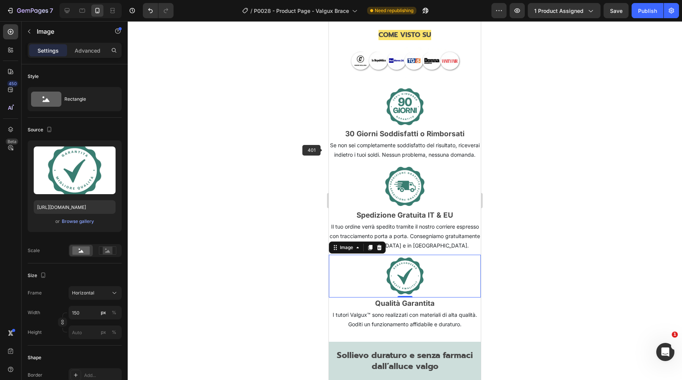
click at [215, 225] on div at bounding box center [405, 200] width 554 height 359
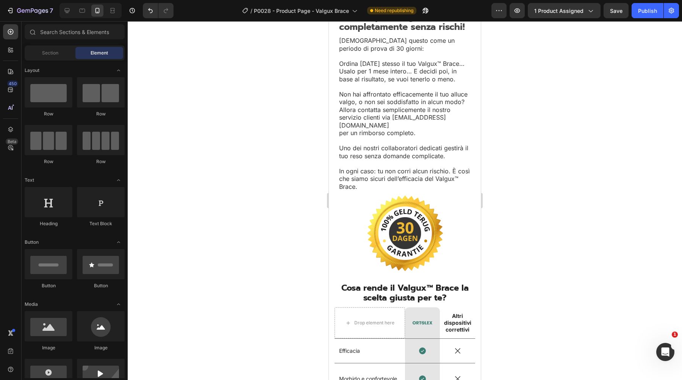
scroll to position [3198, 0]
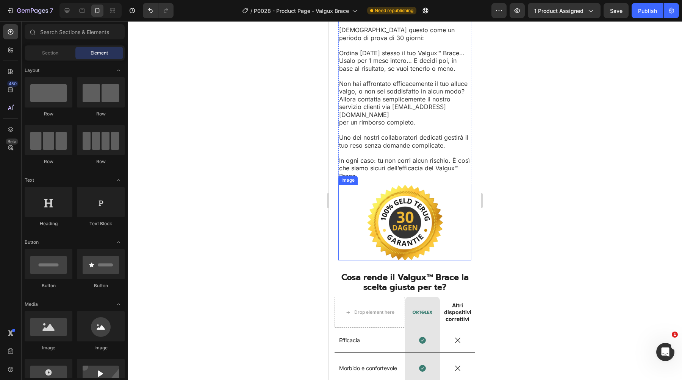
click at [378, 200] on img at bounding box center [405, 223] width 76 height 76
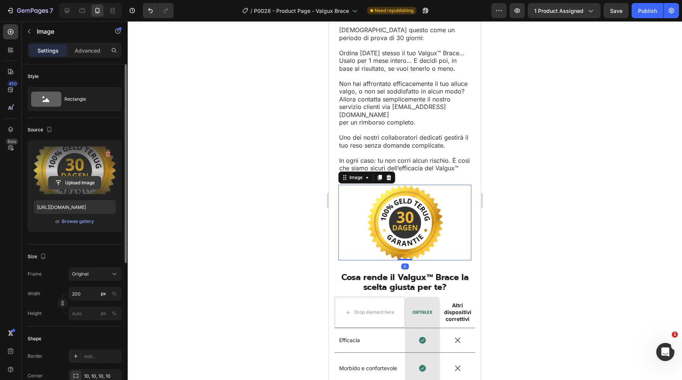
click at [67, 181] on input "file" at bounding box center [74, 183] width 52 height 13
click at [78, 185] on input "file" at bounding box center [74, 183] width 52 height 13
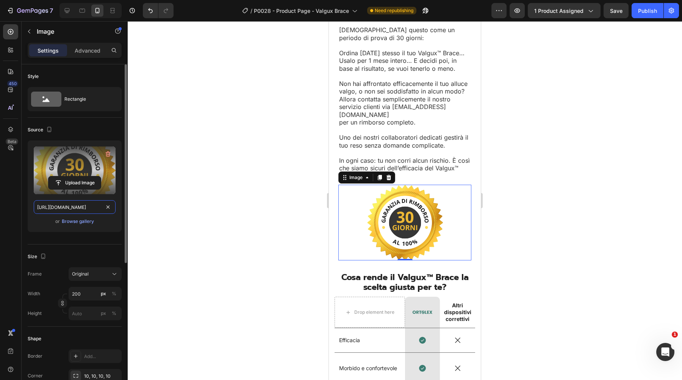
click at [70, 210] on input "https://cdn.shopify.com/s/files/1/0895/8843/3239/files/gempages_581627102344774…" at bounding box center [75, 207] width 82 height 14
click at [65, 10] on icon at bounding box center [67, 10] width 5 height 5
type input "https://cdn.shopify.com/s/files/1/0895/8843/3239/files/gempages_581627102344774…"
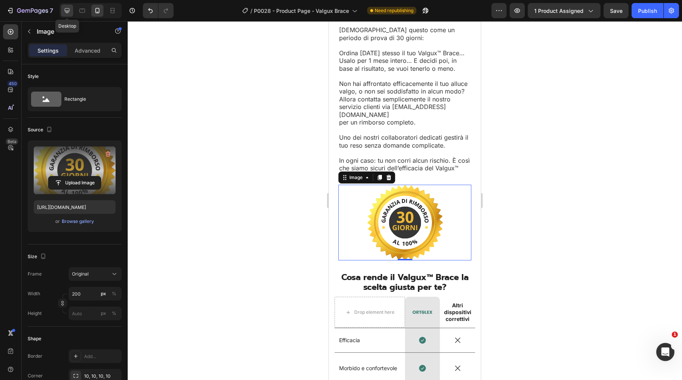
type input "300"
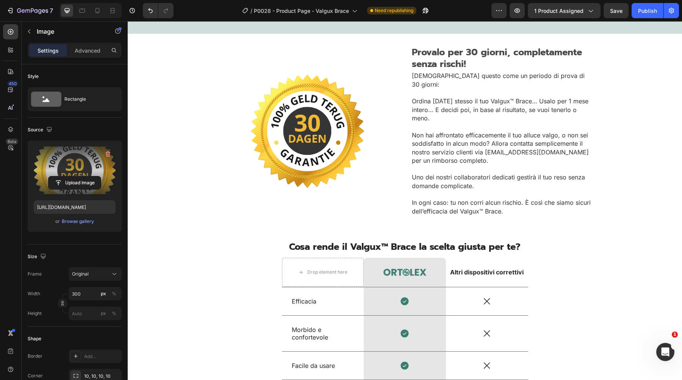
scroll to position [2083, 0]
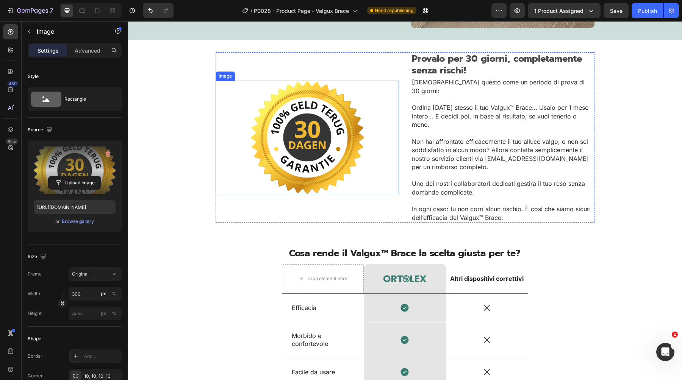
click at [327, 108] on img at bounding box center [307, 138] width 114 height 114
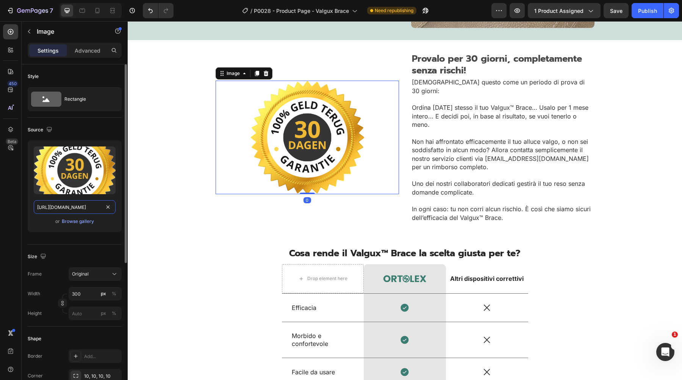
click at [62, 205] on input "https://cdn.shopify.com/s/files/1/0895/8843/3239/files/gempages_581627102344774…" at bounding box center [75, 207] width 82 height 14
paste input "e171ee6a-128e-4a67-a27e-2d52f1794e64.webp"
type input "https://cdn.shopify.com/s/files/1/0895/8843/3239/files/gempages_581627102344774…"
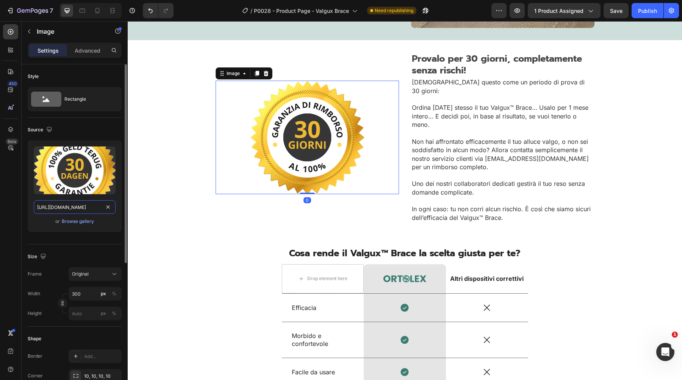
scroll to position [0, 235]
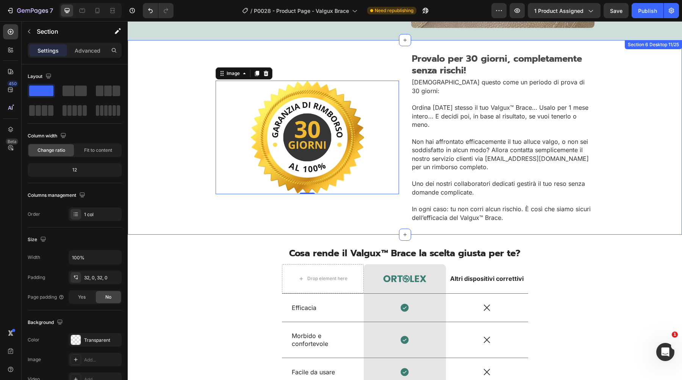
click at [150, 205] on div "Provalo per 30 giorni, completamente senza rischi! Heading Vedi questo come un …" at bounding box center [405, 137] width 554 height 171
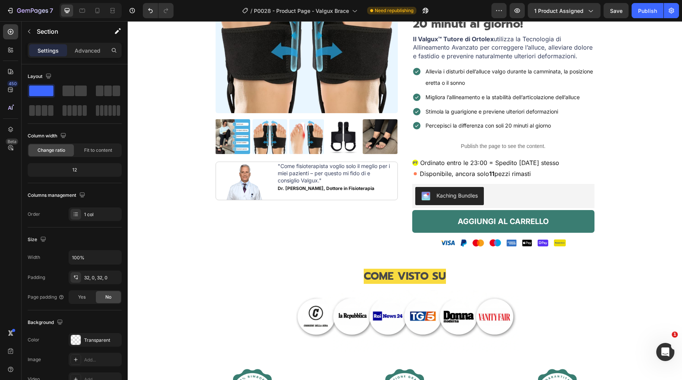
scroll to position [0, 0]
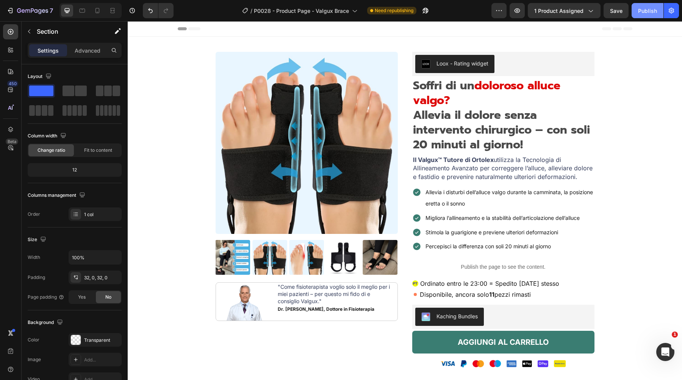
click at [644, 8] on div "Publish" at bounding box center [647, 11] width 19 height 8
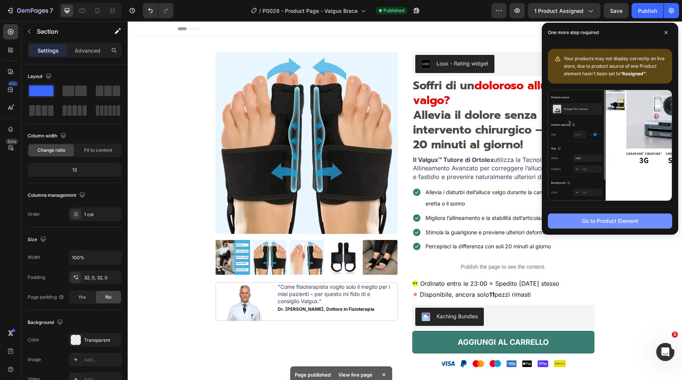
click at [600, 222] on div "Go to Product Element" at bounding box center [610, 221] width 56 height 8
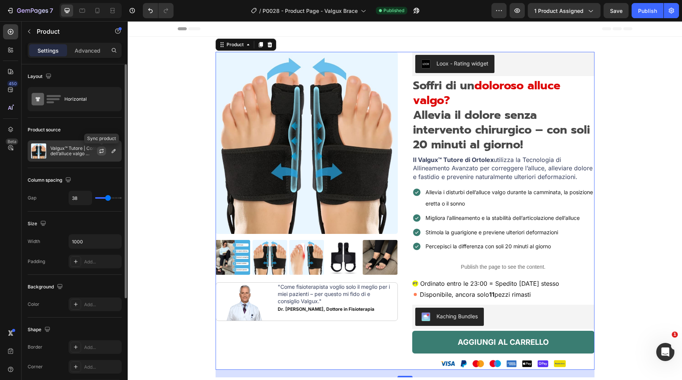
click at [102, 150] on icon "button" at bounding box center [102, 150] width 4 height 2
click at [107, 125] on div "Product source" at bounding box center [75, 130] width 94 height 12
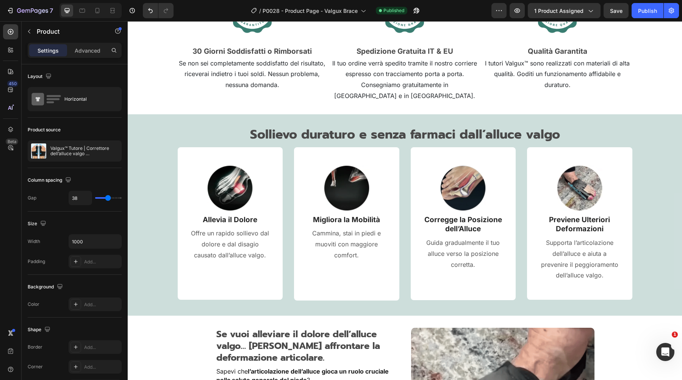
scroll to position [529, 0]
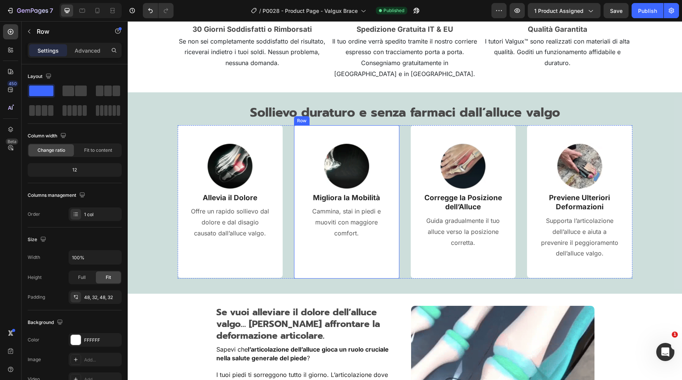
click at [327, 229] on div "Image Migliora la Mobilità Text block Cammina, stai in piedi e muoviti con magg…" at bounding box center [346, 202] width 81 height 117
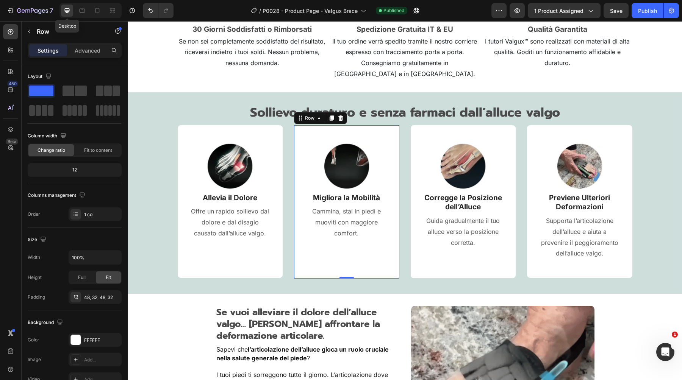
click at [68, 13] on icon at bounding box center [67, 10] width 5 height 5
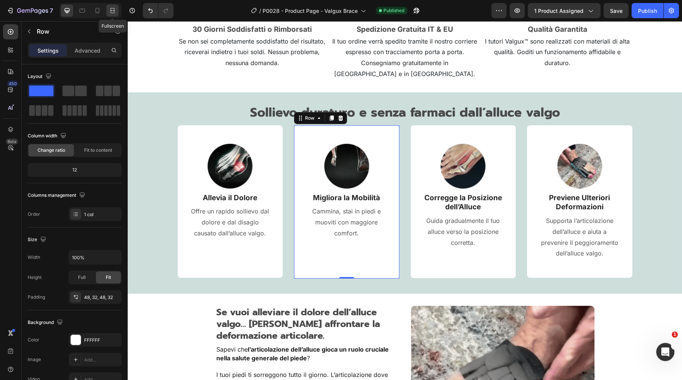
click at [112, 11] on icon at bounding box center [113, 11] width 8 height 8
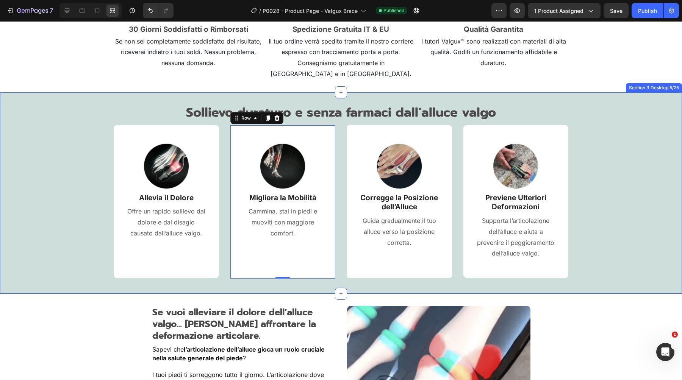
click at [63, 246] on div "Sollievo duraturo e senza farmaci dall’alluce valgo Heading Image Allevia il Do…" at bounding box center [341, 191] width 671 height 175
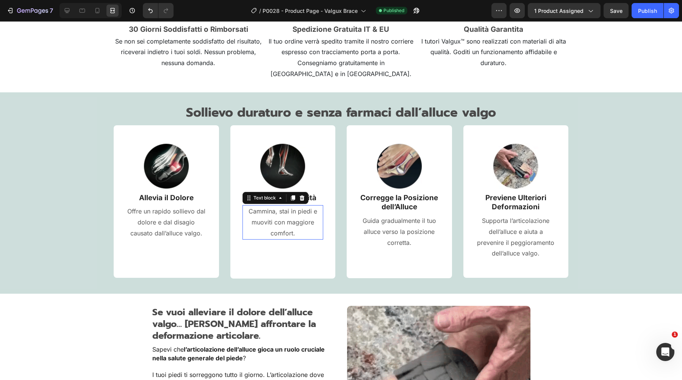
click at [285, 211] on p "Cammina, stai in piedi e muoviti con maggiore comfort." at bounding box center [283, 222] width 80 height 33
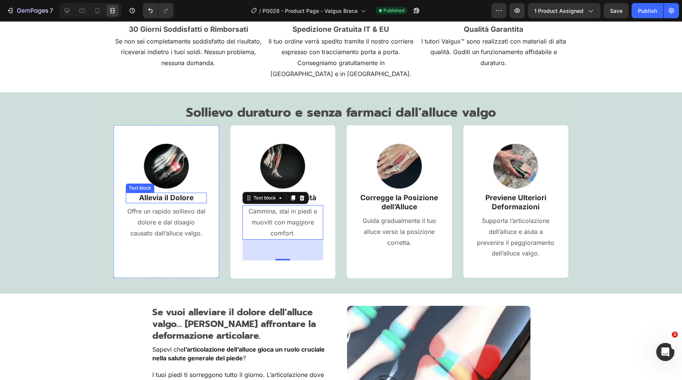
click at [172, 206] on p "Offre un rapido sollievo dal dolore e dal disagio causato dall’alluce valgo." at bounding box center [167, 222] width 80 height 33
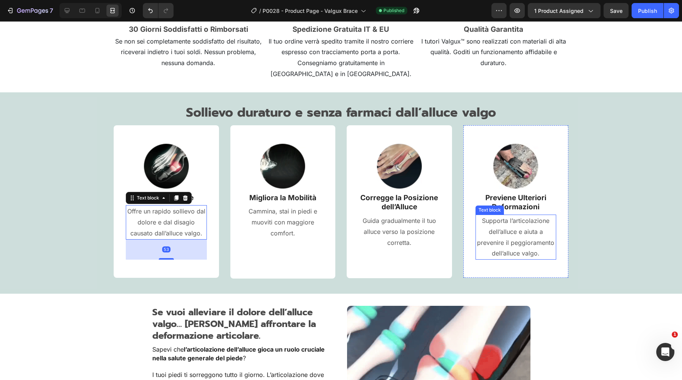
click at [526, 233] on p "Supporta l’articolazione dell’alluce e aiuta a prevenire il peggioramento dell’…" at bounding box center [516, 238] width 80 height 44
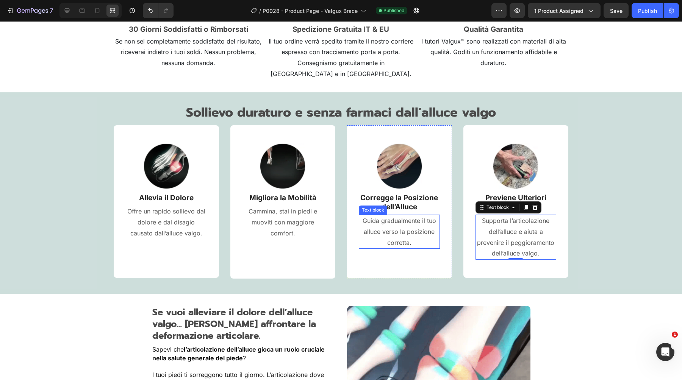
click at [401, 222] on p "Guida gradualmente il tuo alluce verso la posizione corretta." at bounding box center [400, 232] width 80 height 33
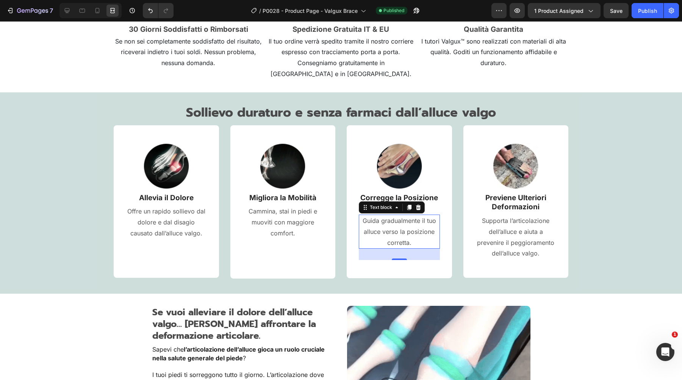
click at [31, 2] on div "7 Version history / P0028 - Product Page - Valgux Brace Published Preview 1 pro…" at bounding box center [341, 11] width 682 height 22
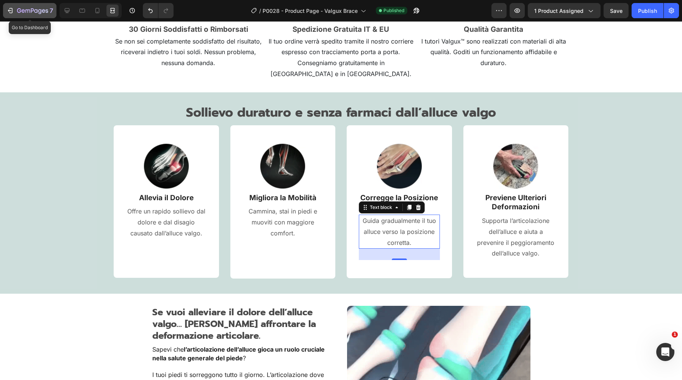
click at [32, 8] on div "7" at bounding box center [35, 10] width 36 height 9
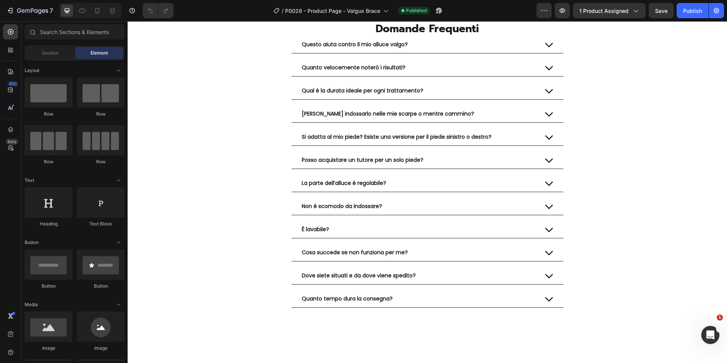
scroll to position [2879, 0]
